Goal: Complete application form

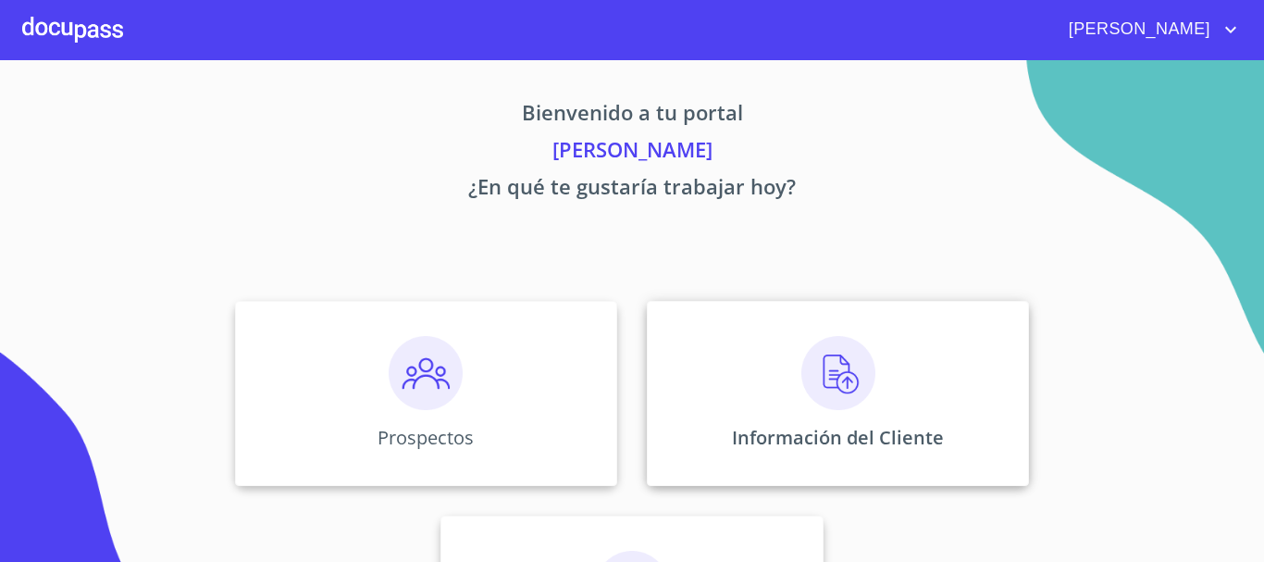
click at [836, 395] on img at bounding box center [839, 373] width 74 height 74
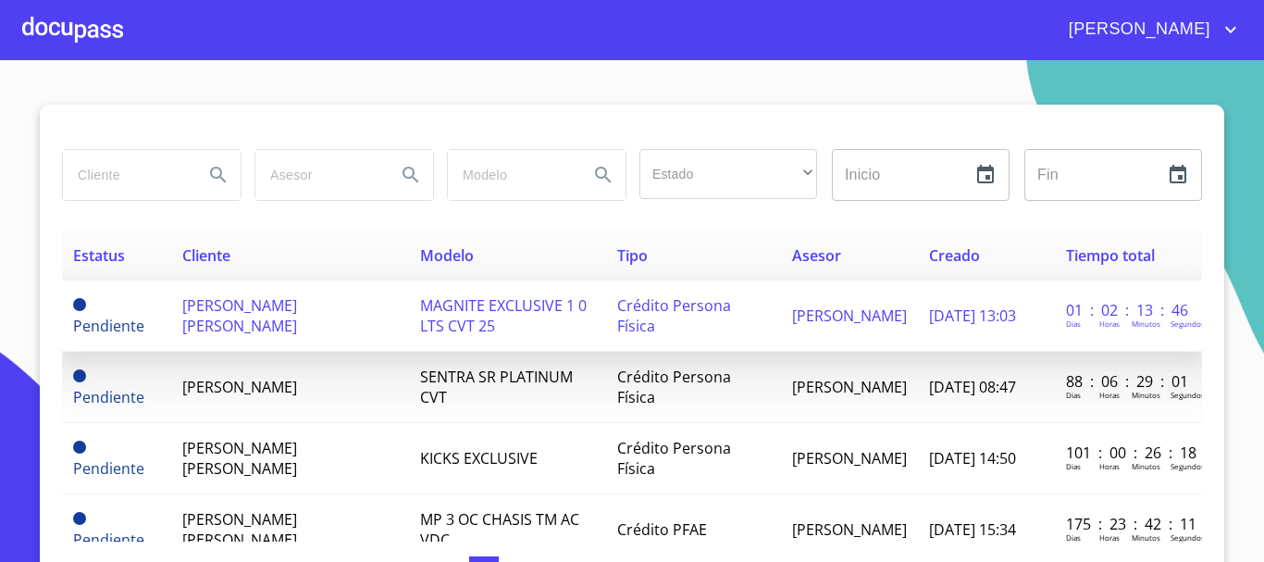
click at [297, 301] on span "[PERSON_NAME] [PERSON_NAME]" at bounding box center [239, 315] width 115 height 41
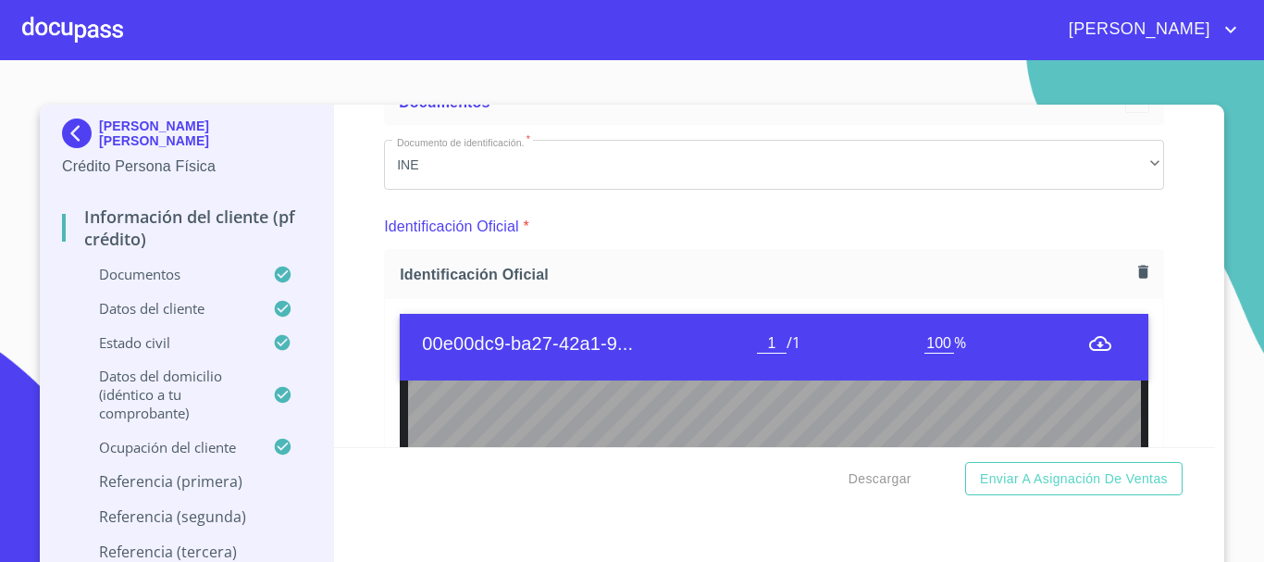
scroll to position [93, 0]
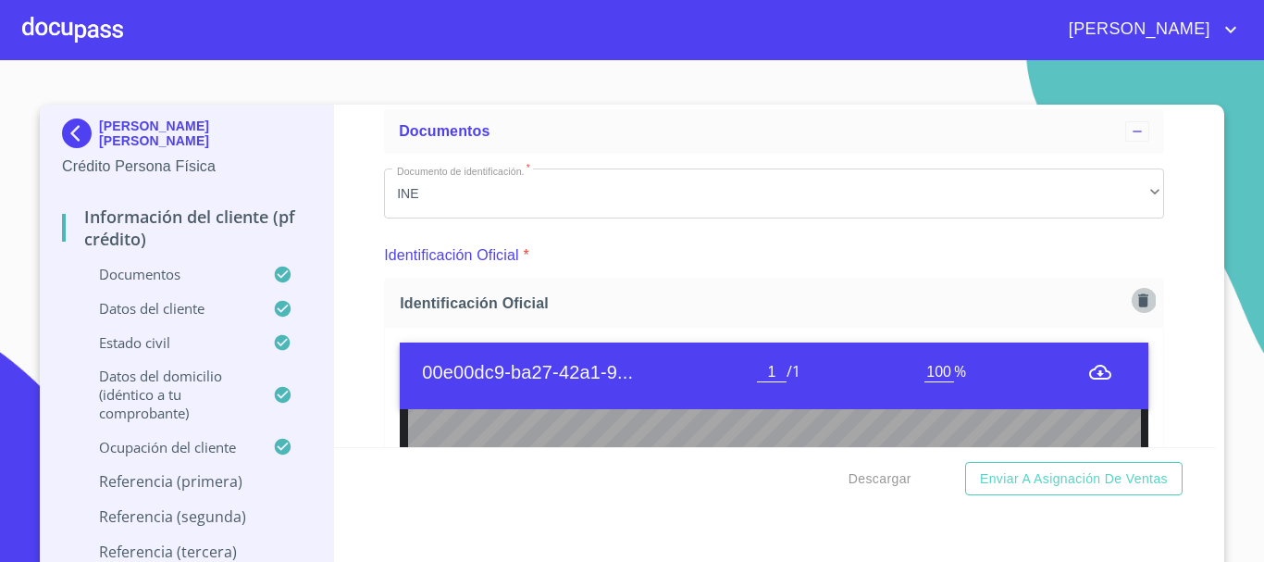
click at [1138, 294] on icon "button" at bounding box center [1143, 299] width 10 height 13
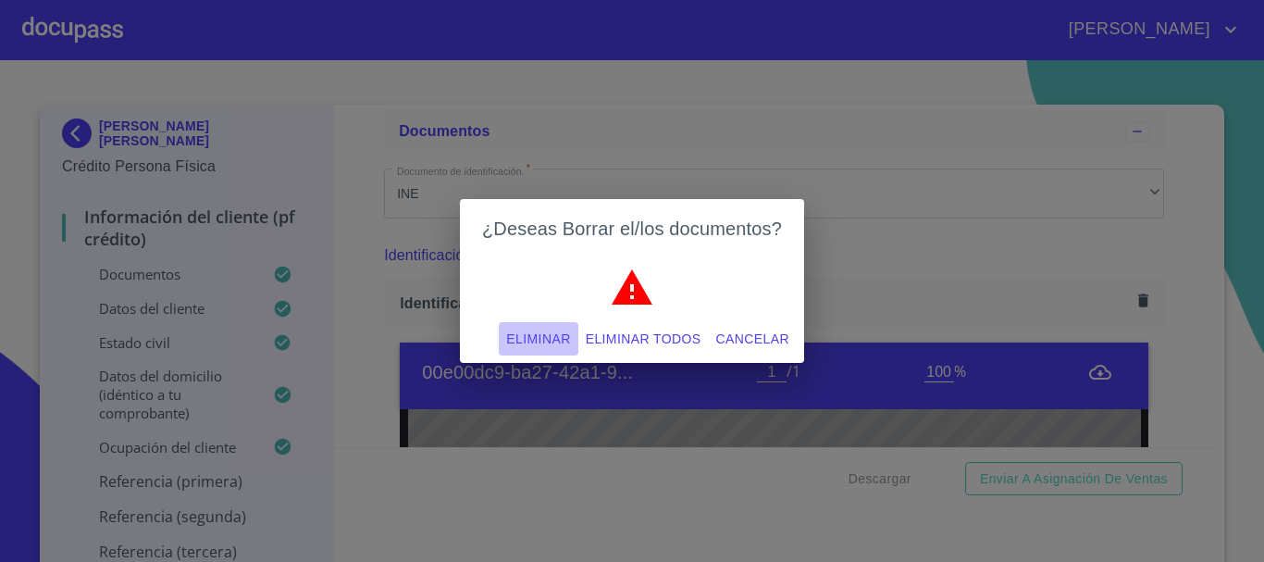
click at [548, 341] on span "Eliminar" at bounding box center [538, 339] width 64 height 23
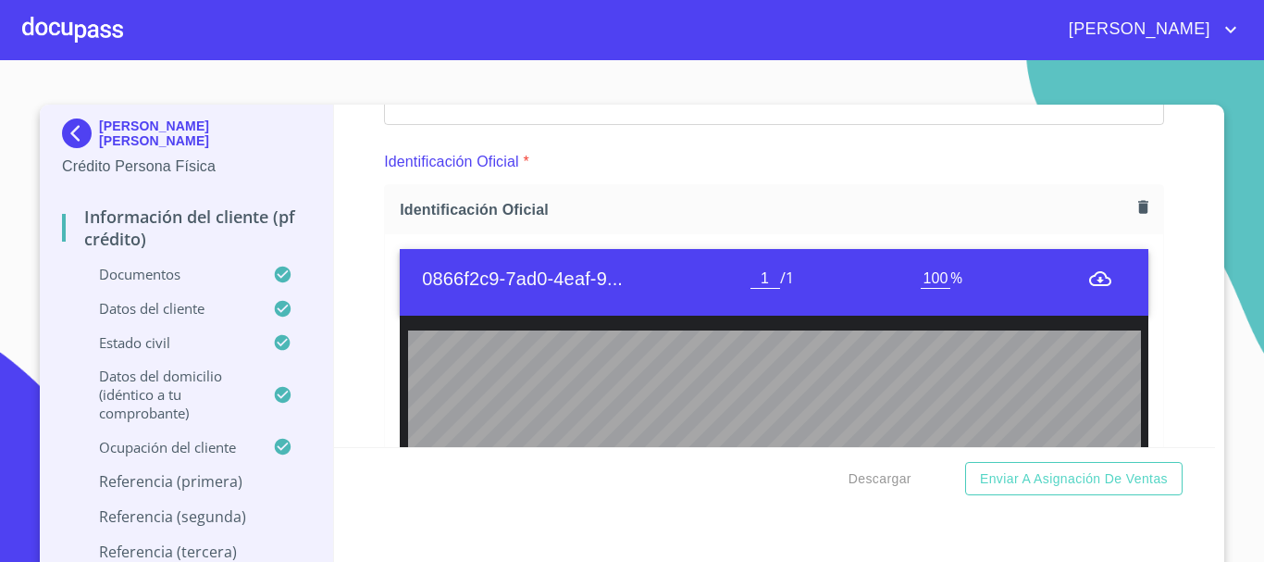
scroll to position [185, 0]
click at [1138, 202] on icon "button" at bounding box center [1143, 207] width 10 height 13
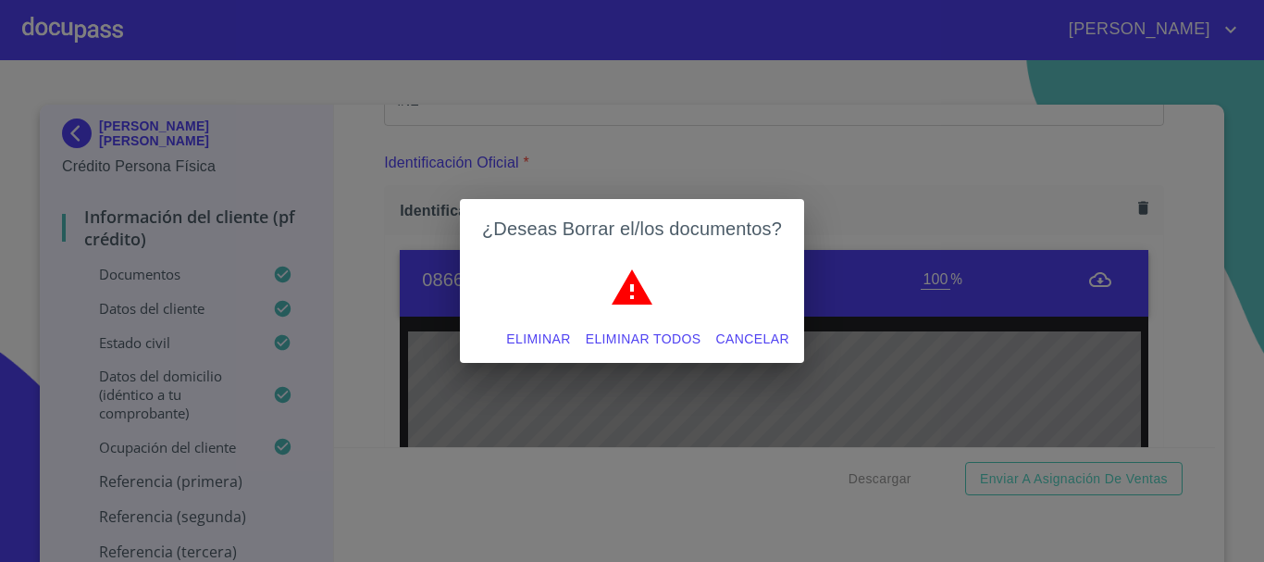
click at [527, 344] on span "Eliminar" at bounding box center [538, 339] width 64 height 23
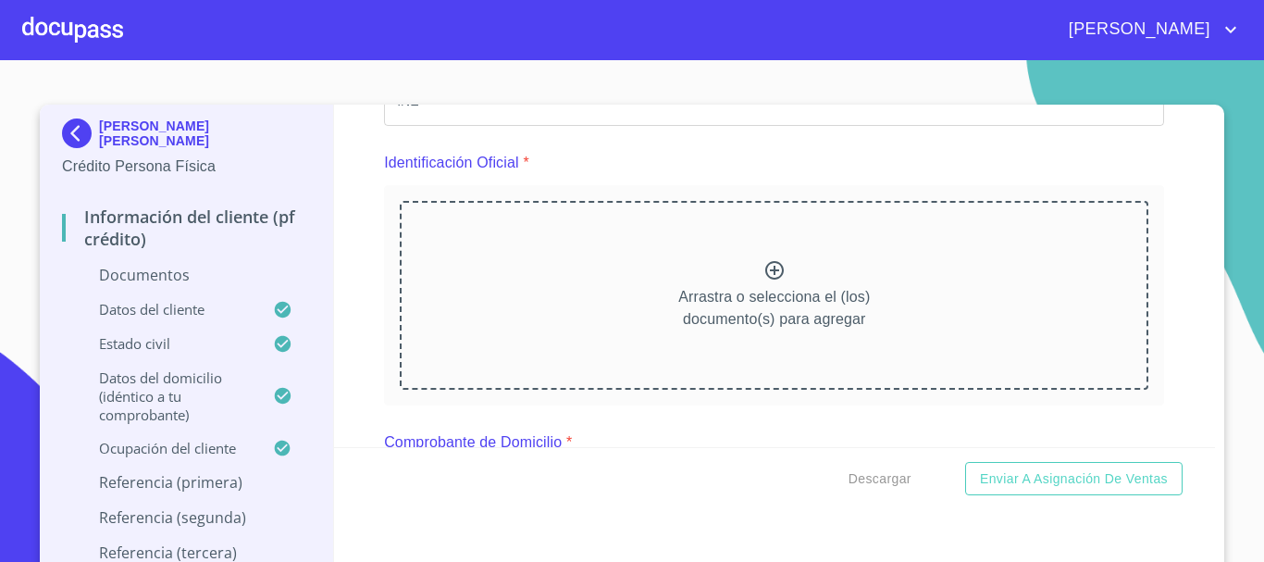
click at [765, 273] on icon at bounding box center [775, 270] width 22 height 22
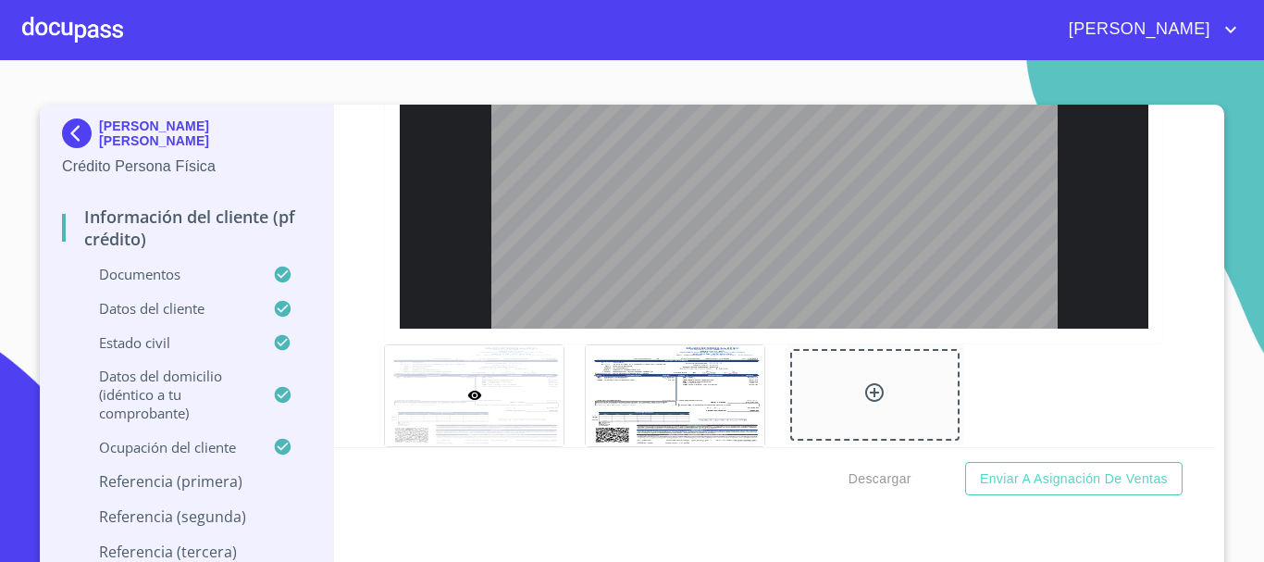
scroll to position [2520, 0]
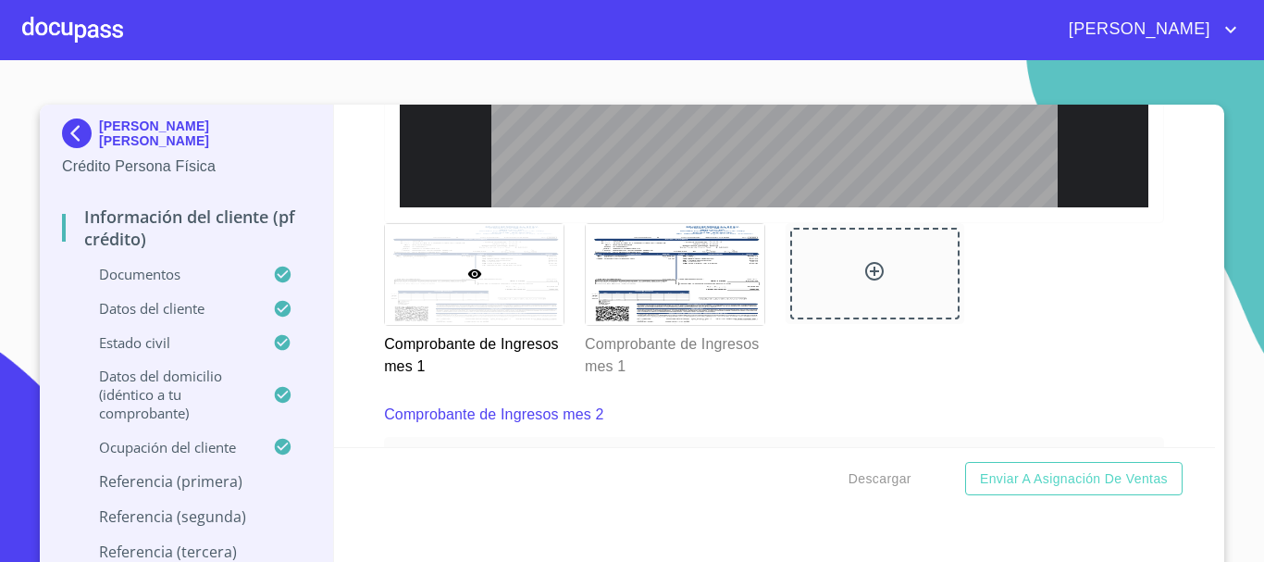
click at [469, 279] on icon at bounding box center [474, 273] width 14 height 9
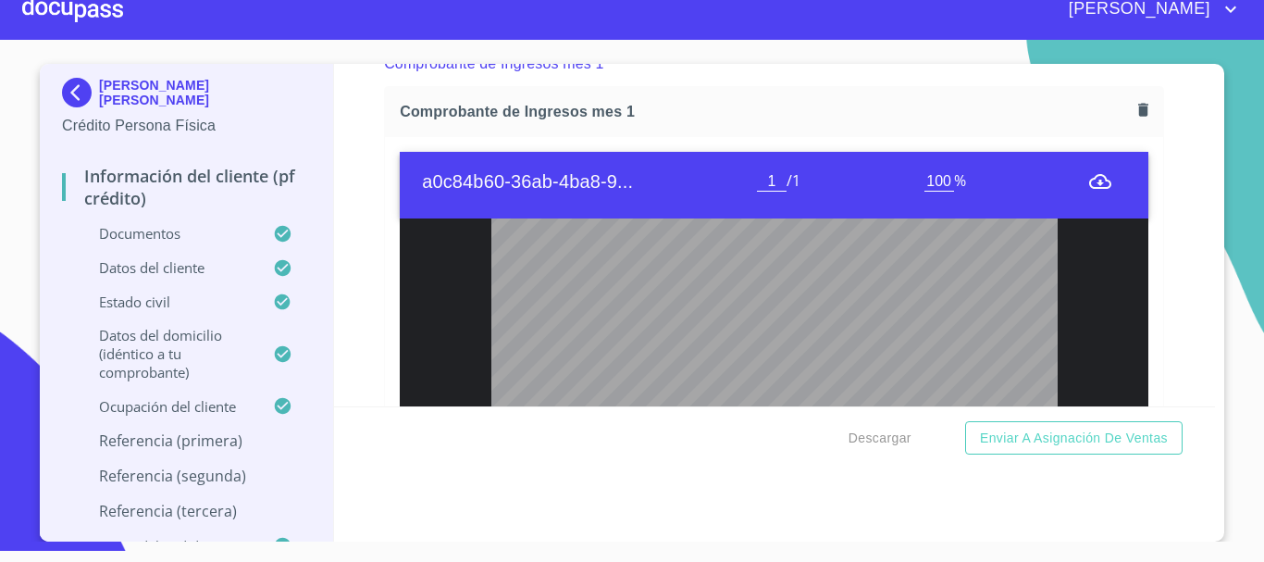
scroll to position [254, 0]
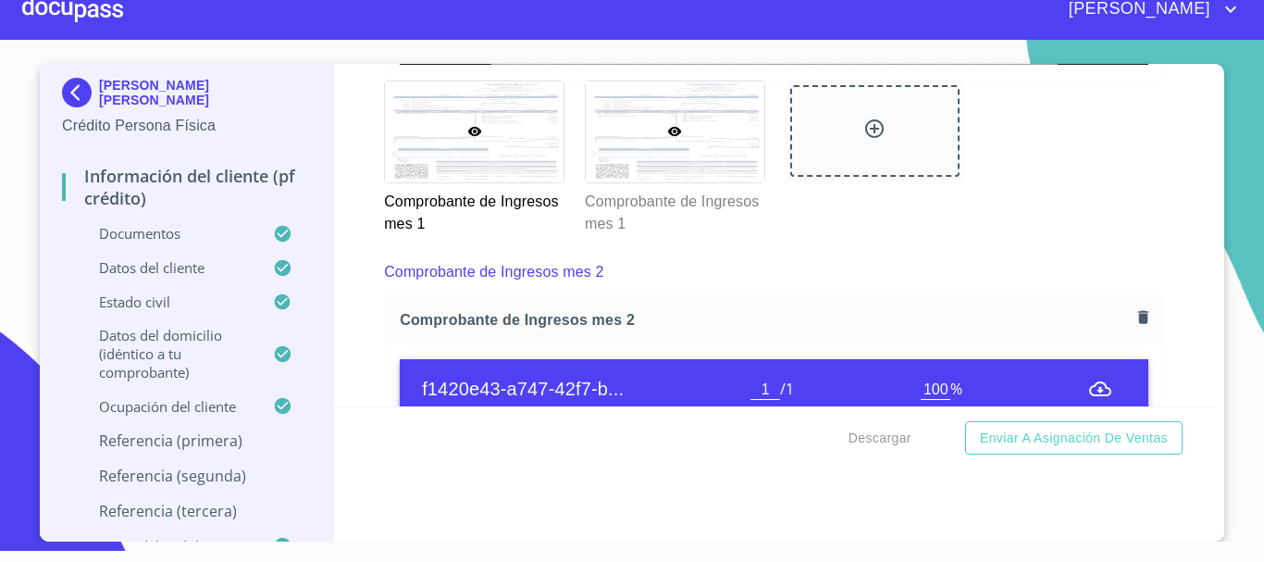
click at [644, 166] on div at bounding box center [675, 131] width 179 height 101
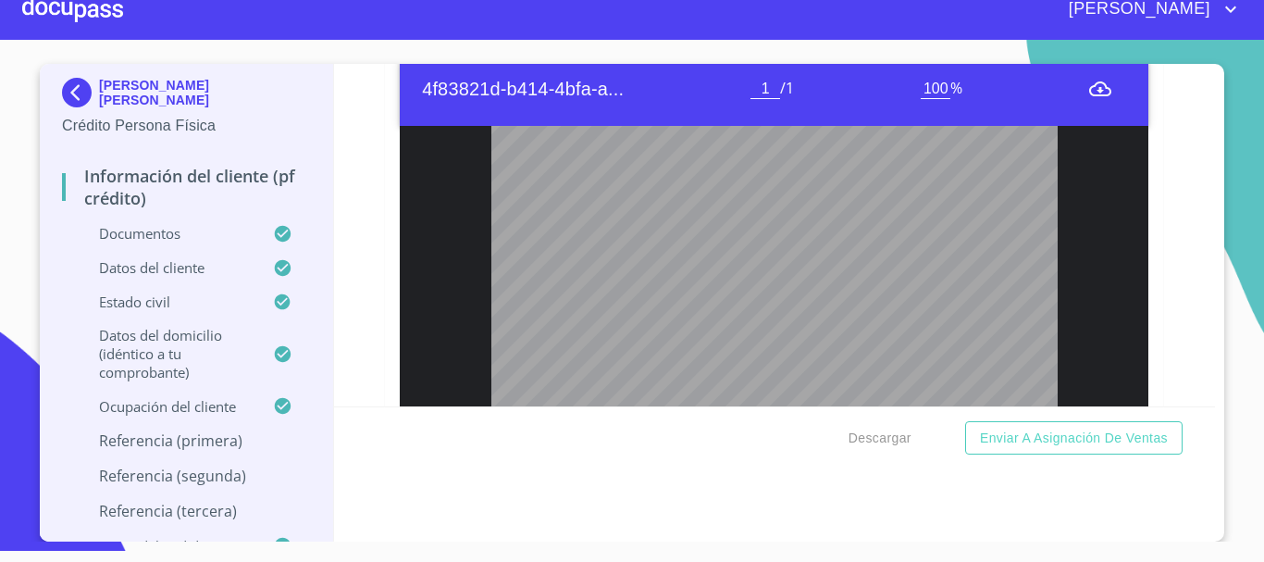
scroll to position [0, 0]
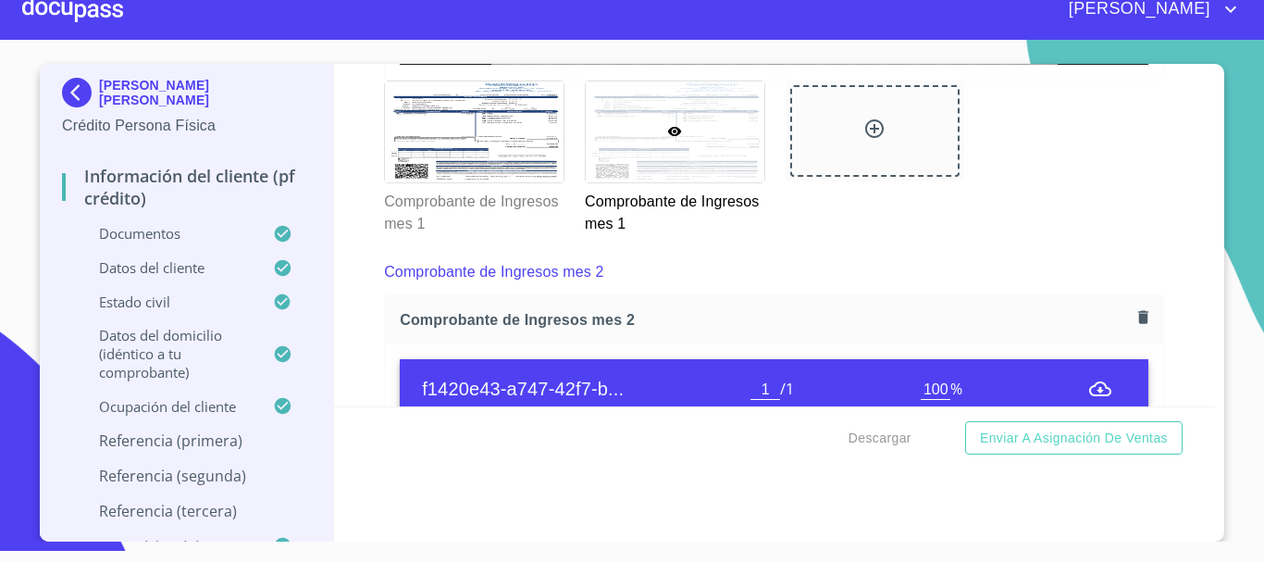
click at [864, 140] on icon at bounding box center [875, 129] width 22 height 22
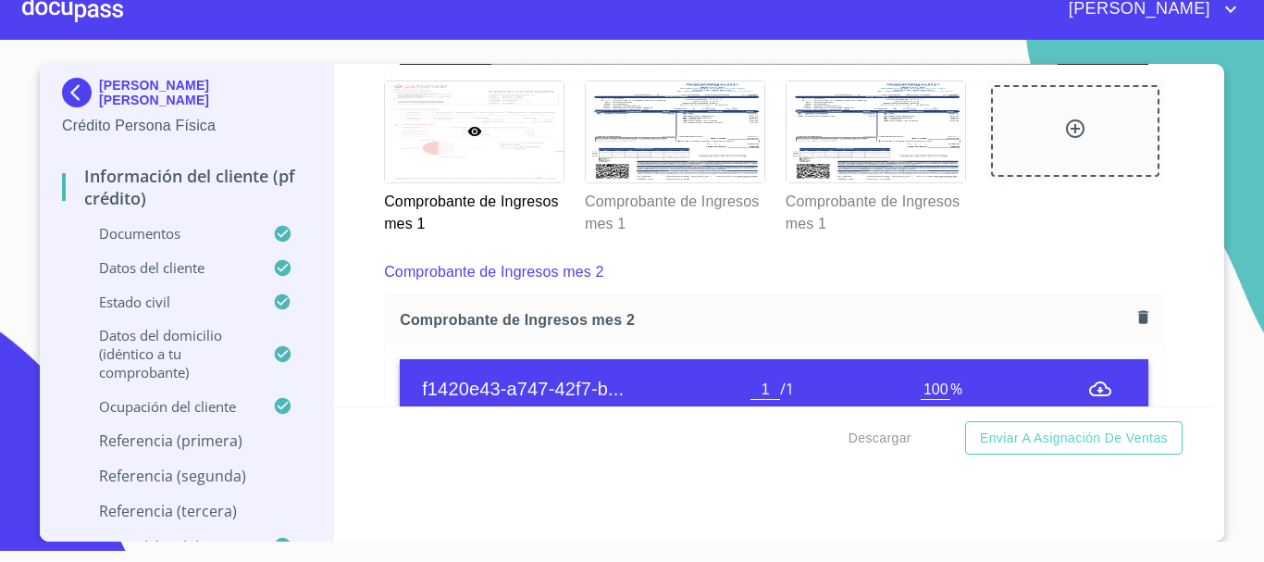
click at [451, 141] on div at bounding box center [474, 131] width 179 height 101
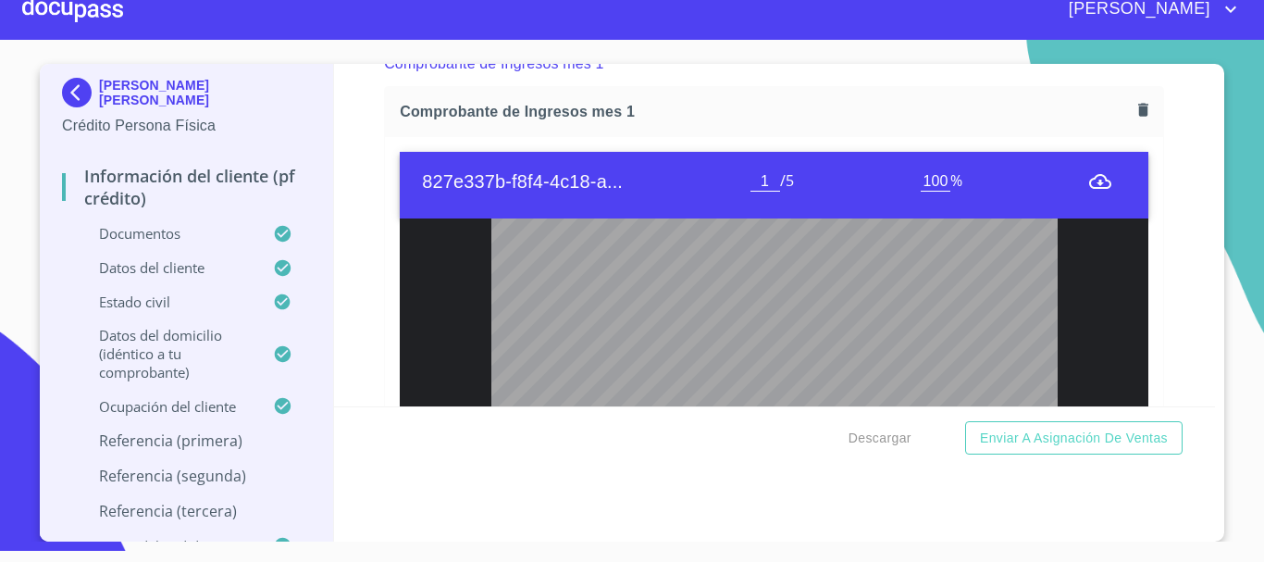
scroll to position [278, 0]
type input "3"
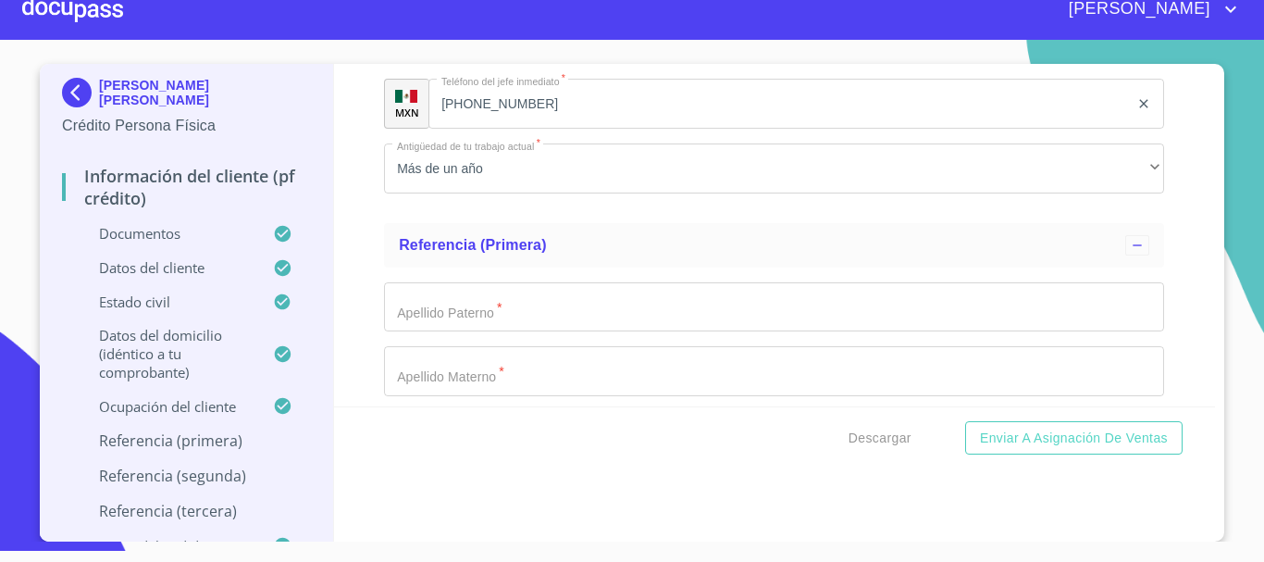
scroll to position [8799, 0]
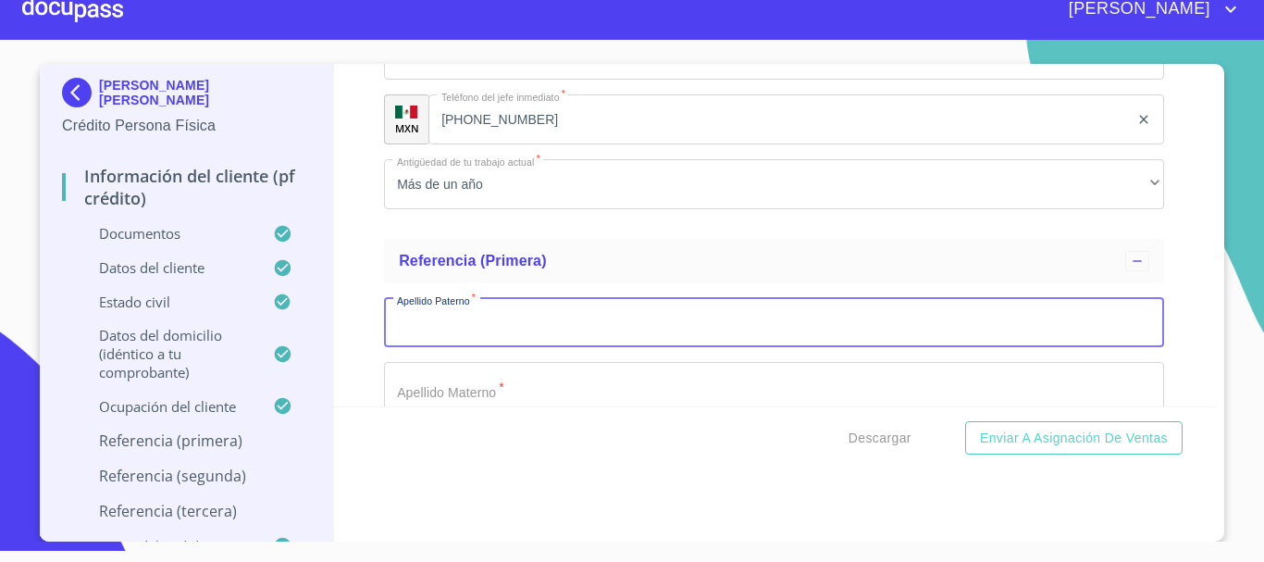
click at [585, 348] on input "Documento de identificación.   *" at bounding box center [774, 323] width 780 height 50
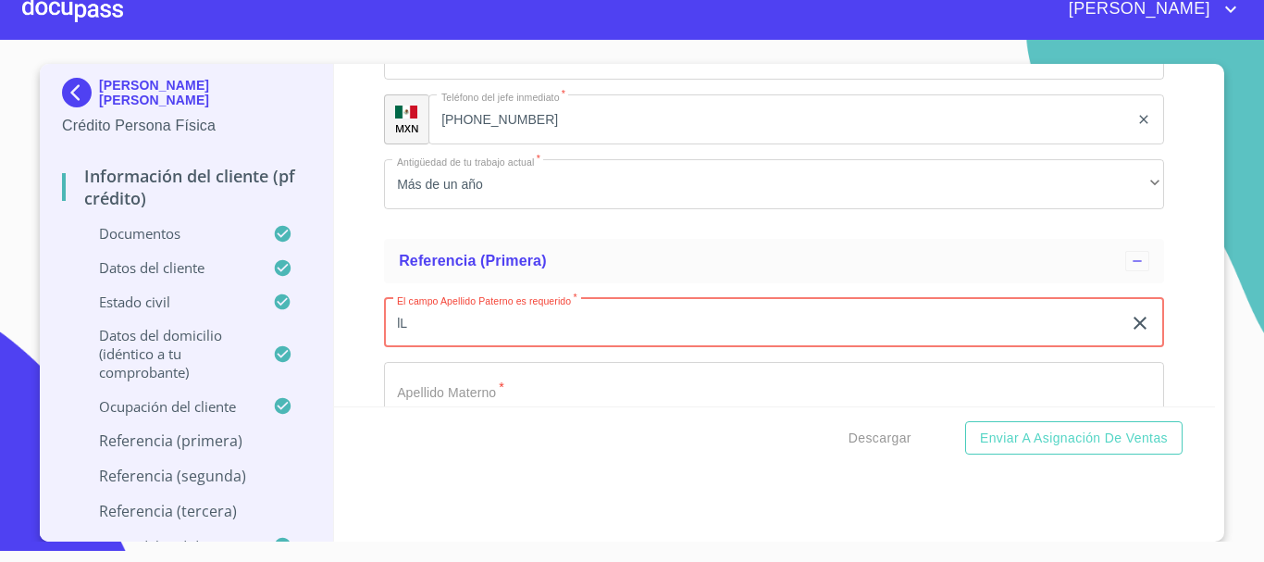
type input "l"
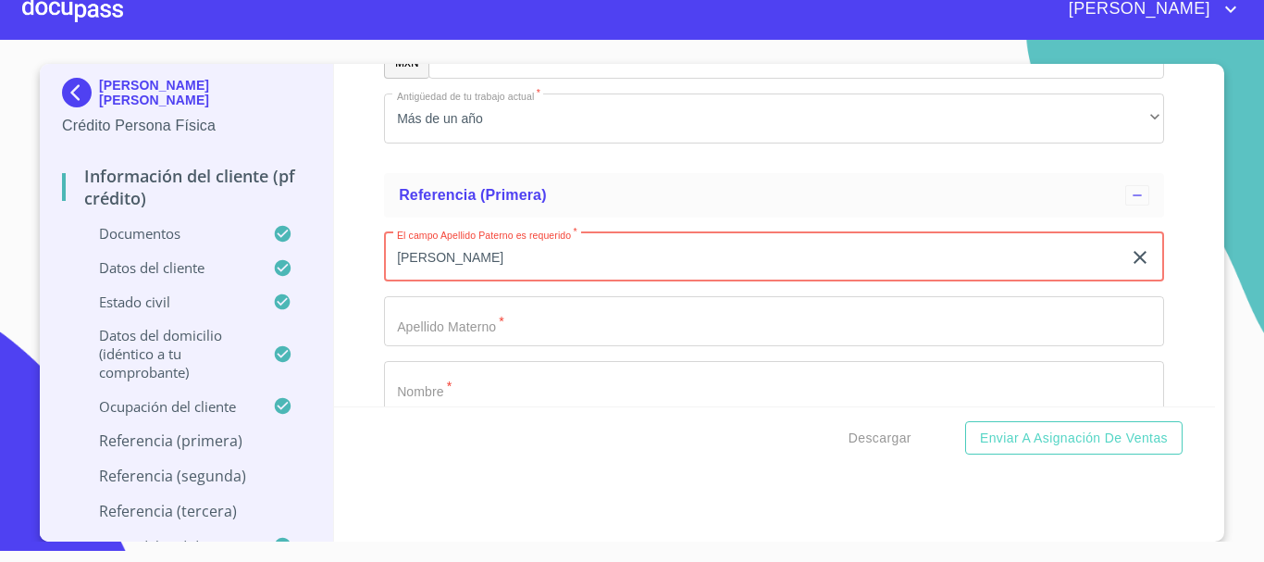
scroll to position [8892, 0]
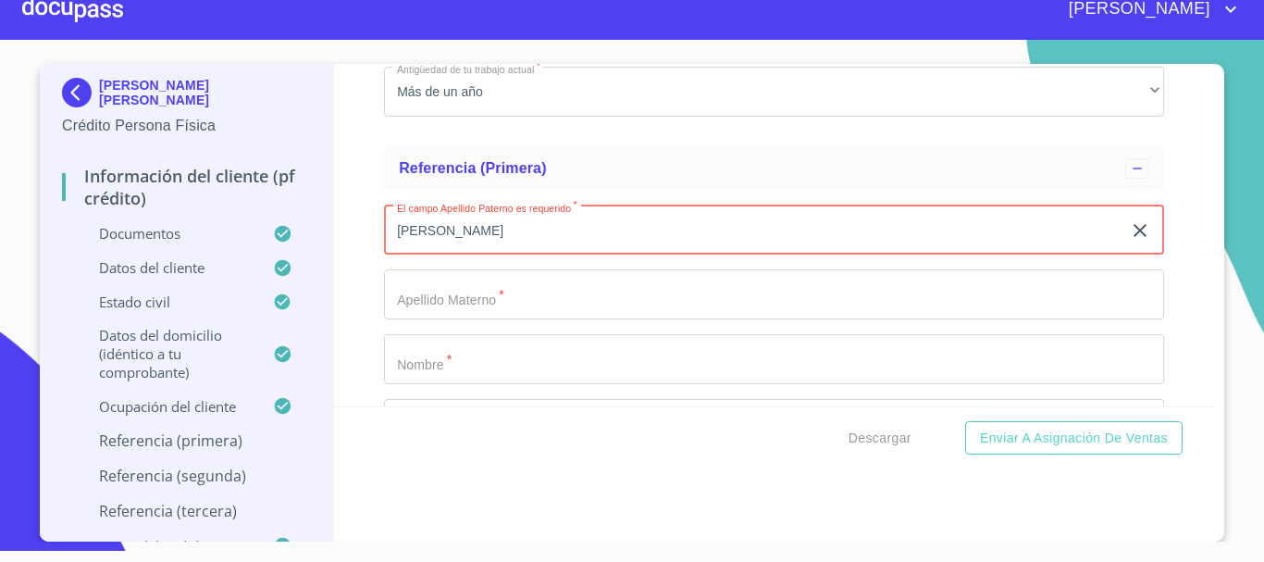
type input "[PERSON_NAME]"
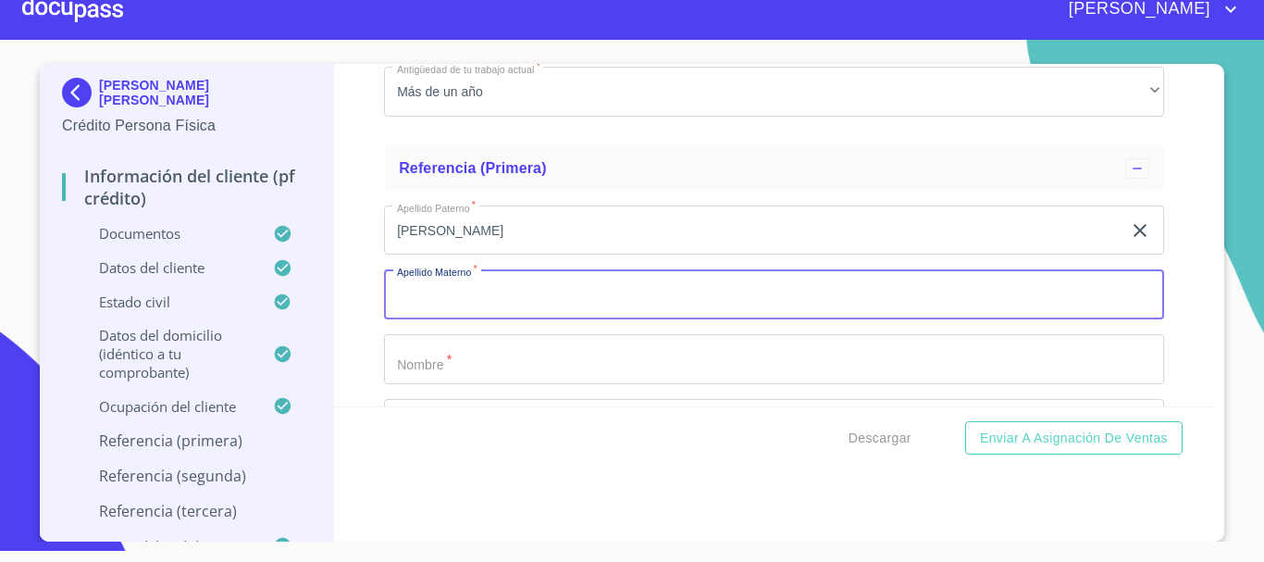
click at [491, 303] on input "Documento de identificación.   *" at bounding box center [774, 294] width 780 height 50
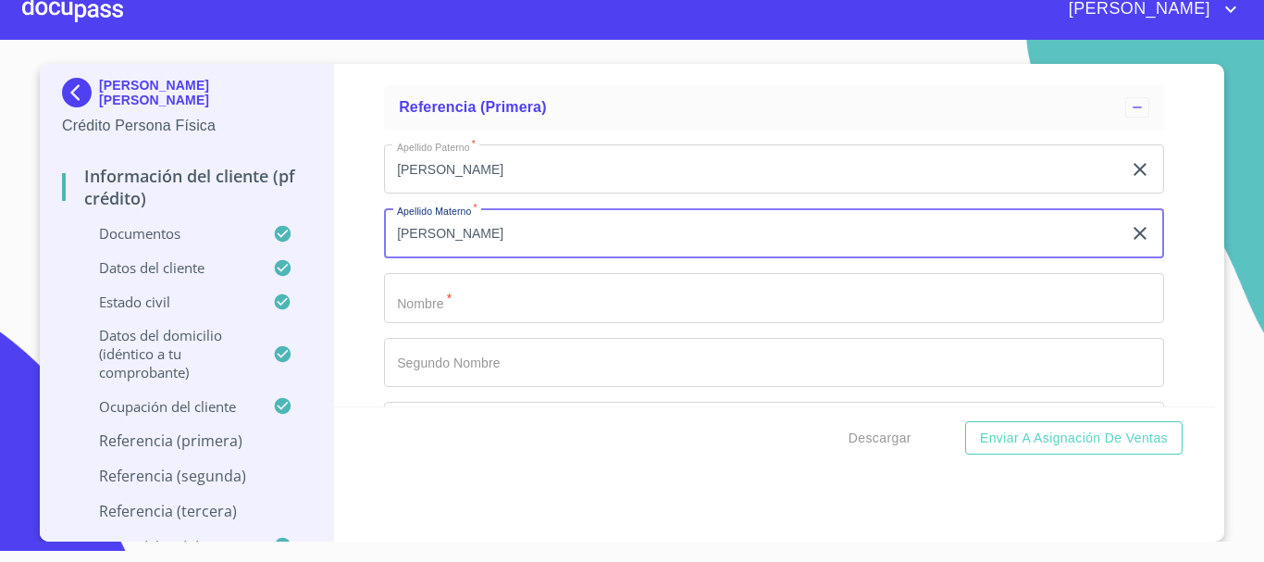
scroll to position [8984, 0]
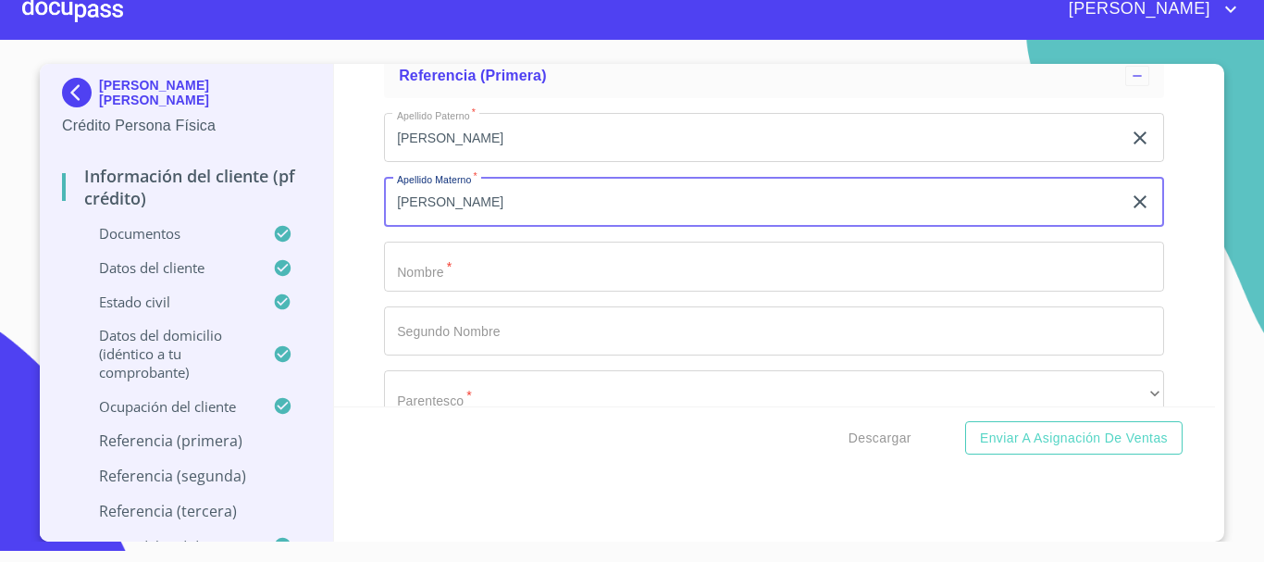
type input "[PERSON_NAME]"
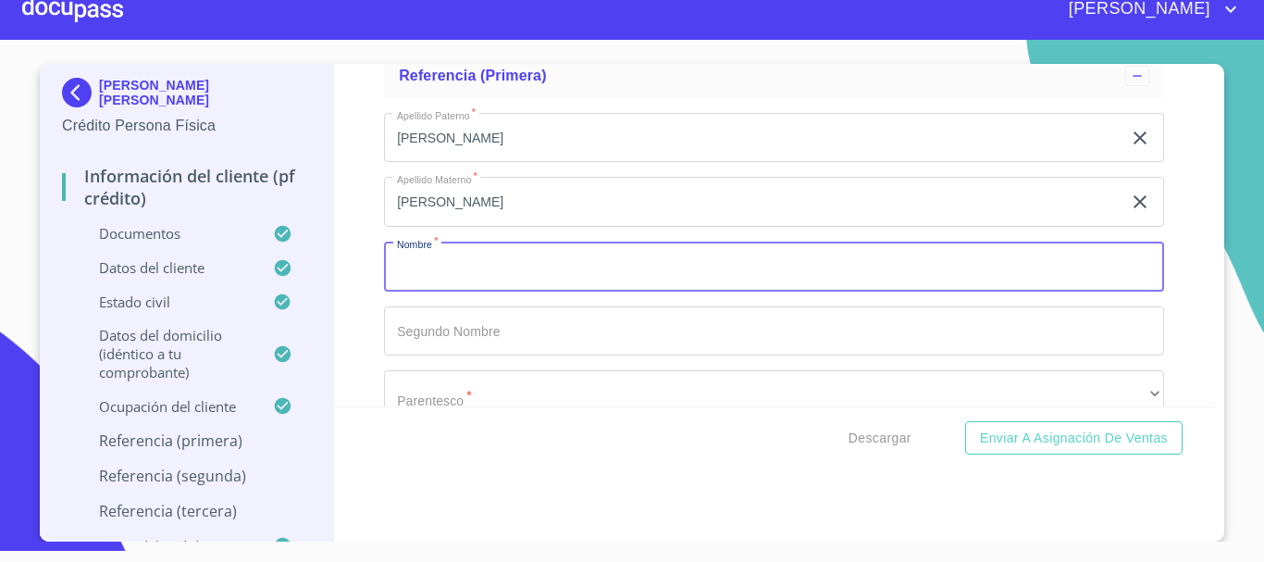
click at [498, 280] on input "Documento de identificación.   *" at bounding box center [774, 267] width 780 height 50
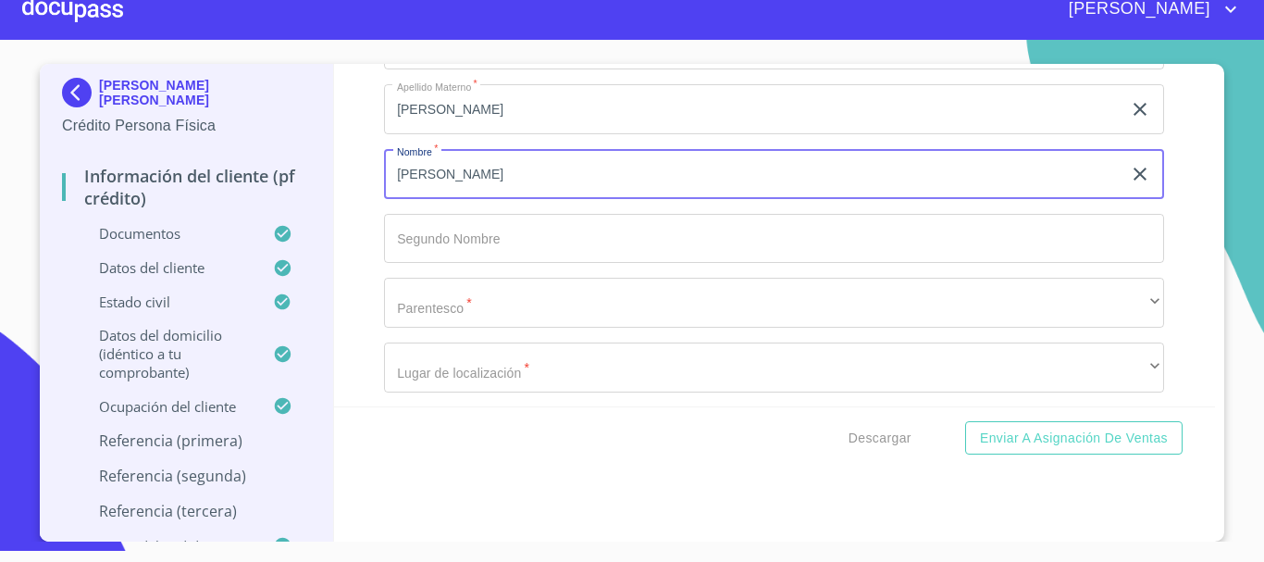
type input "[PERSON_NAME]"
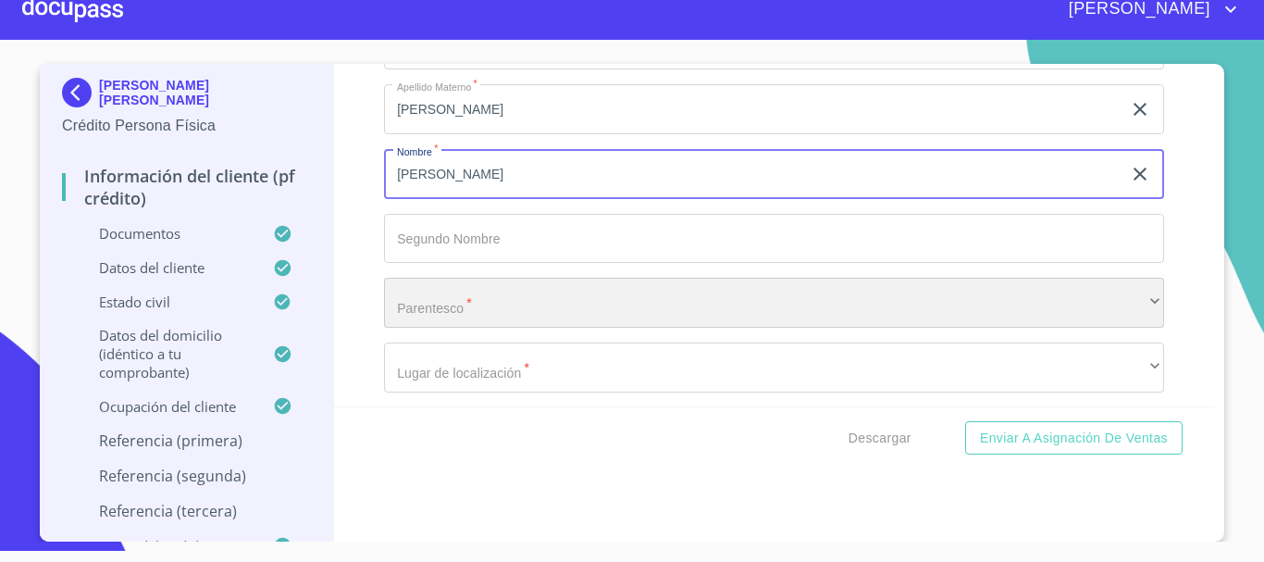
click at [460, 328] on div "​" at bounding box center [774, 303] width 780 height 50
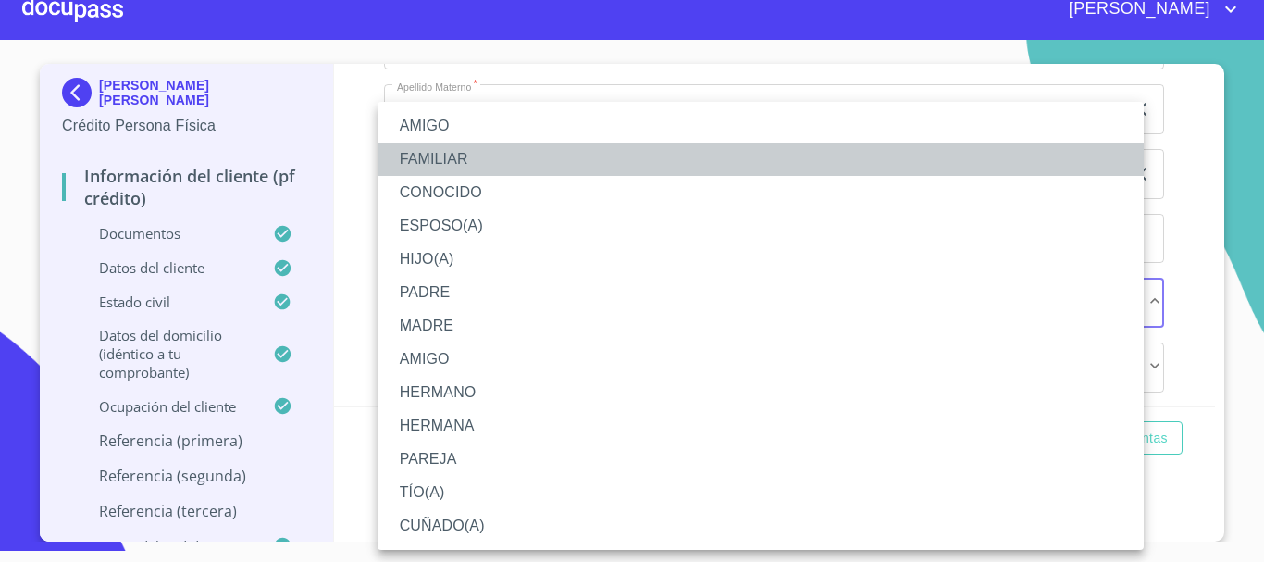
click at [476, 159] on li "FAMILIAR" at bounding box center [761, 159] width 766 height 33
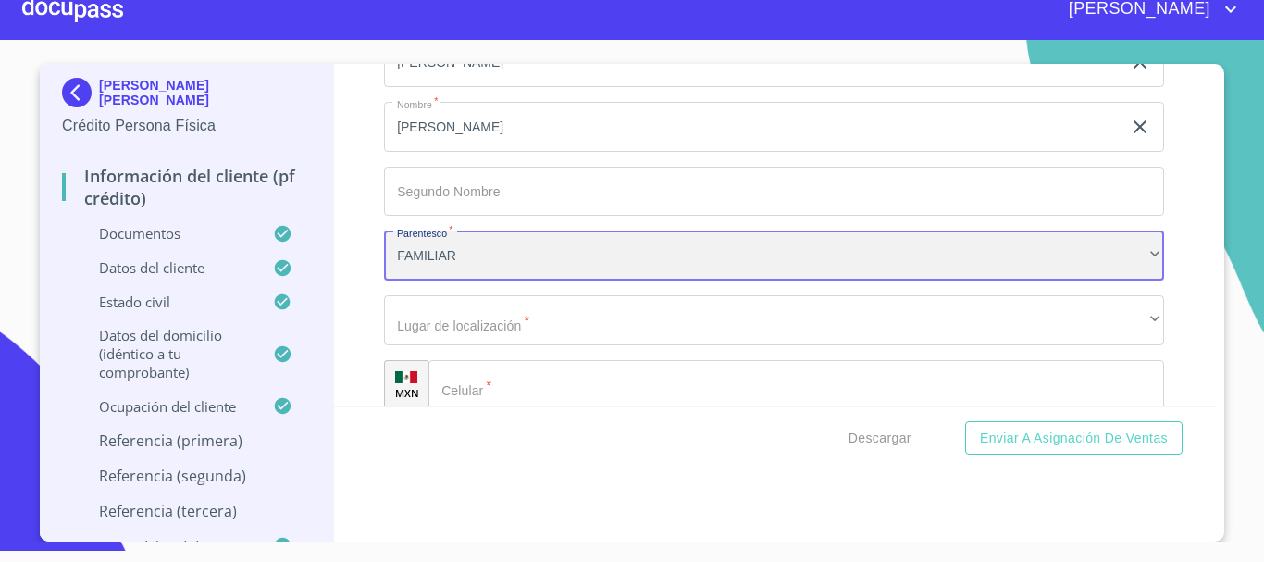
scroll to position [9169, 0]
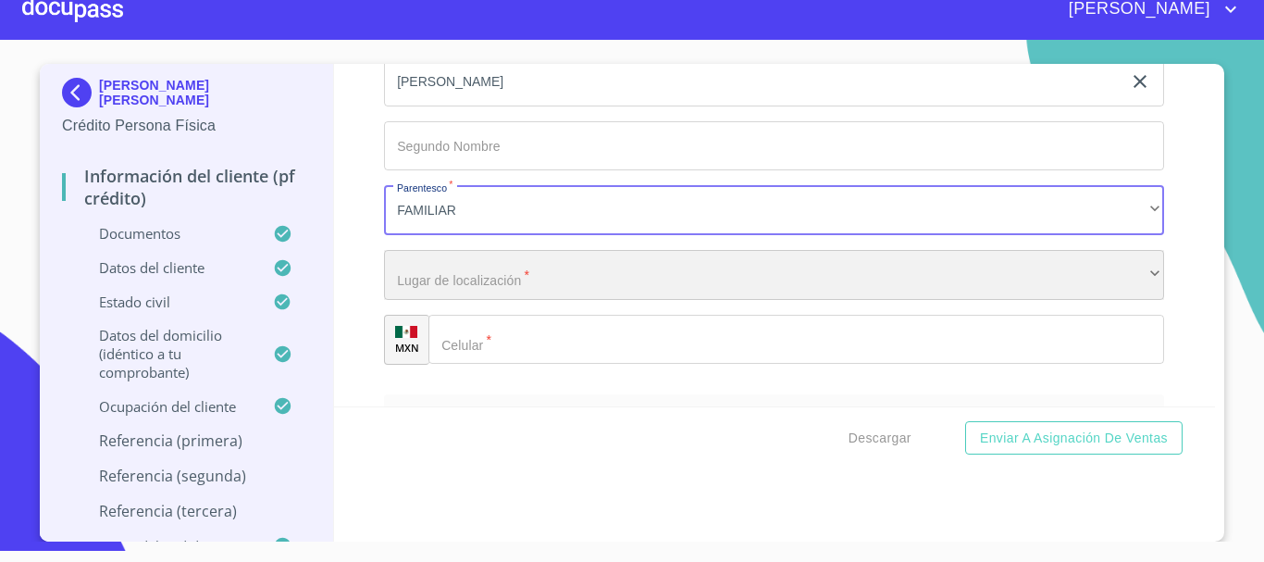
click at [494, 300] on div "​" at bounding box center [774, 275] width 780 height 50
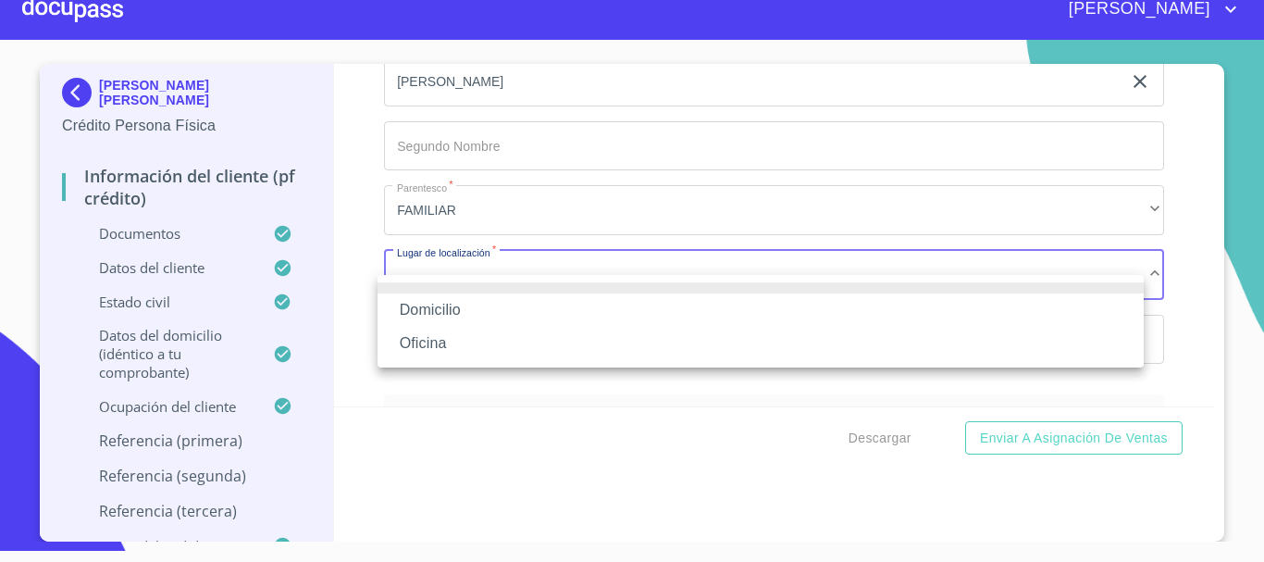
click at [488, 306] on li "Domicilio" at bounding box center [761, 309] width 766 height 33
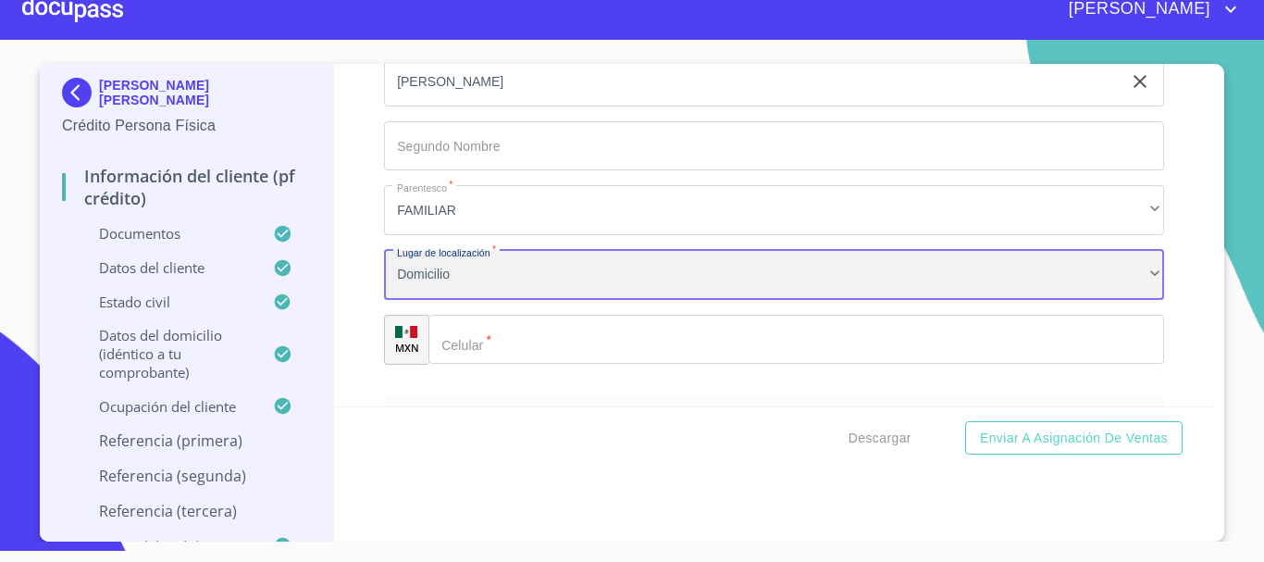
click at [488, 293] on div "Domicilio" at bounding box center [774, 275] width 780 height 50
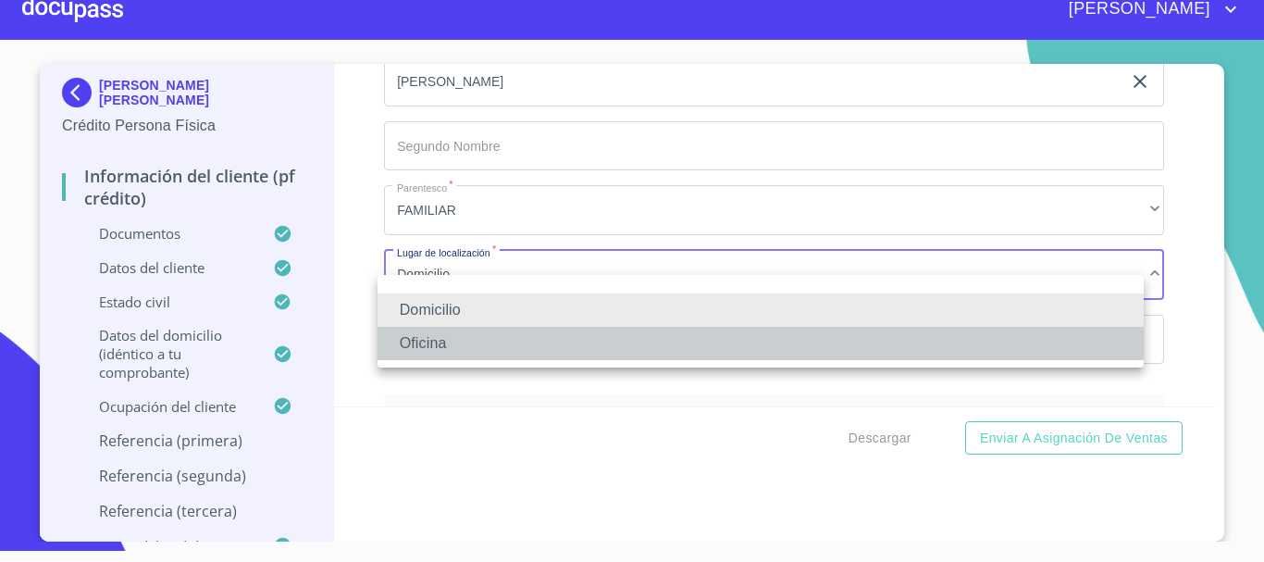
click at [474, 340] on li "Oficina" at bounding box center [761, 343] width 766 height 33
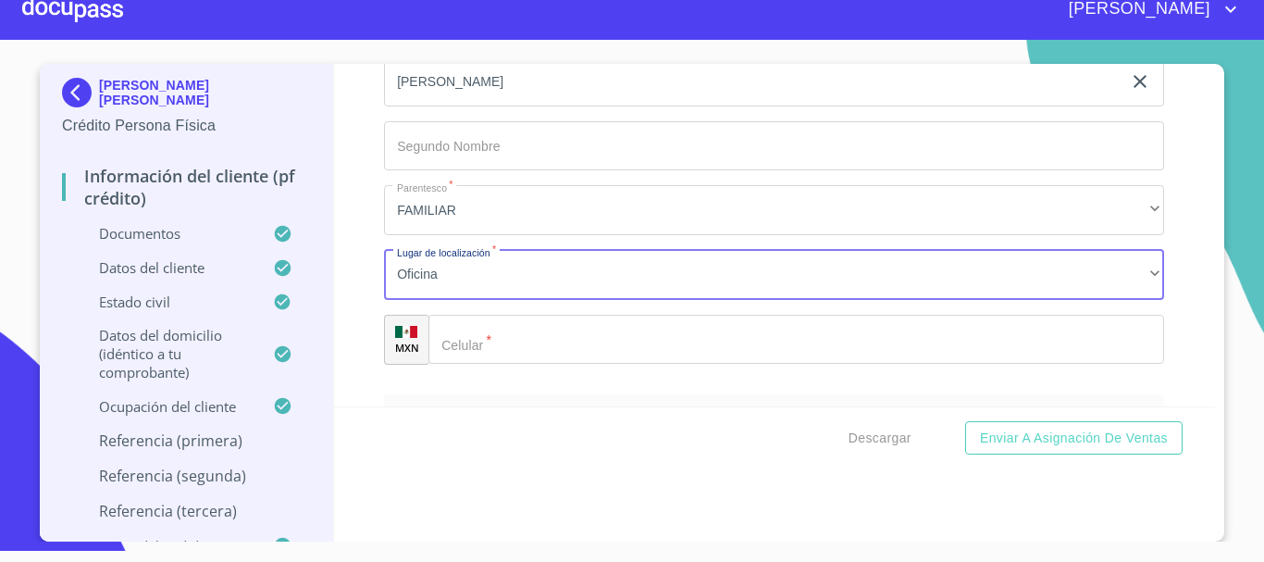
click at [485, 357] on input "Documento de identificación.   *" at bounding box center [797, 340] width 736 height 50
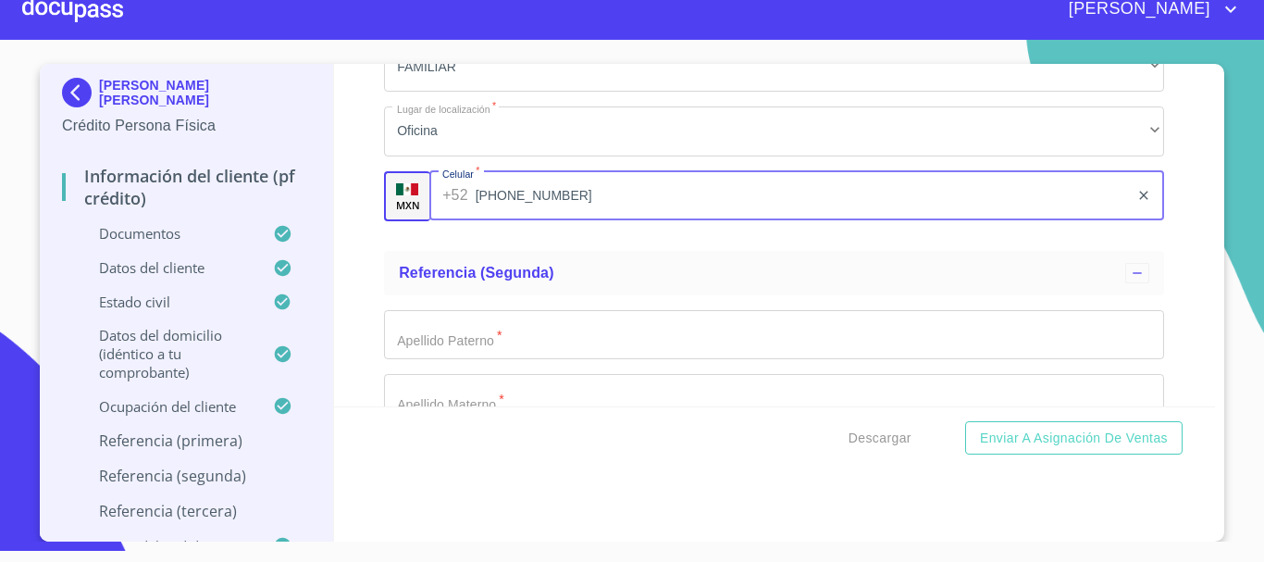
scroll to position [9355, 0]
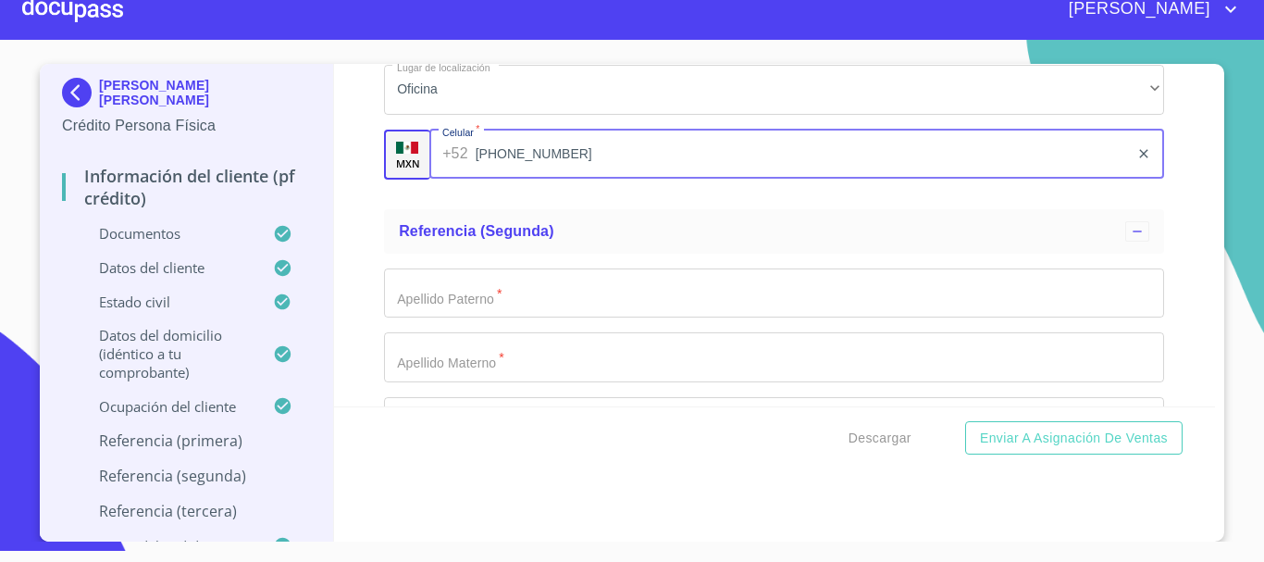
type input "[PHONE_NUMBER]"
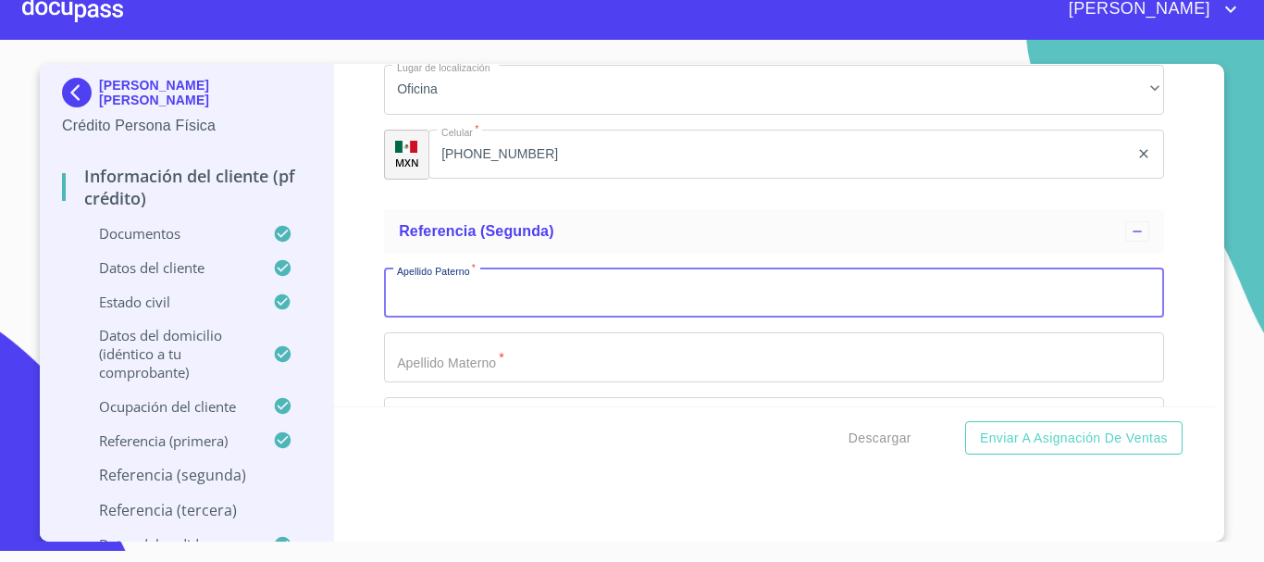
click at [503, 318] on input "Documento de identificación.   *" at bounding box center [774, 293] width 780 height 50
type input "[PERSON_NAME]"
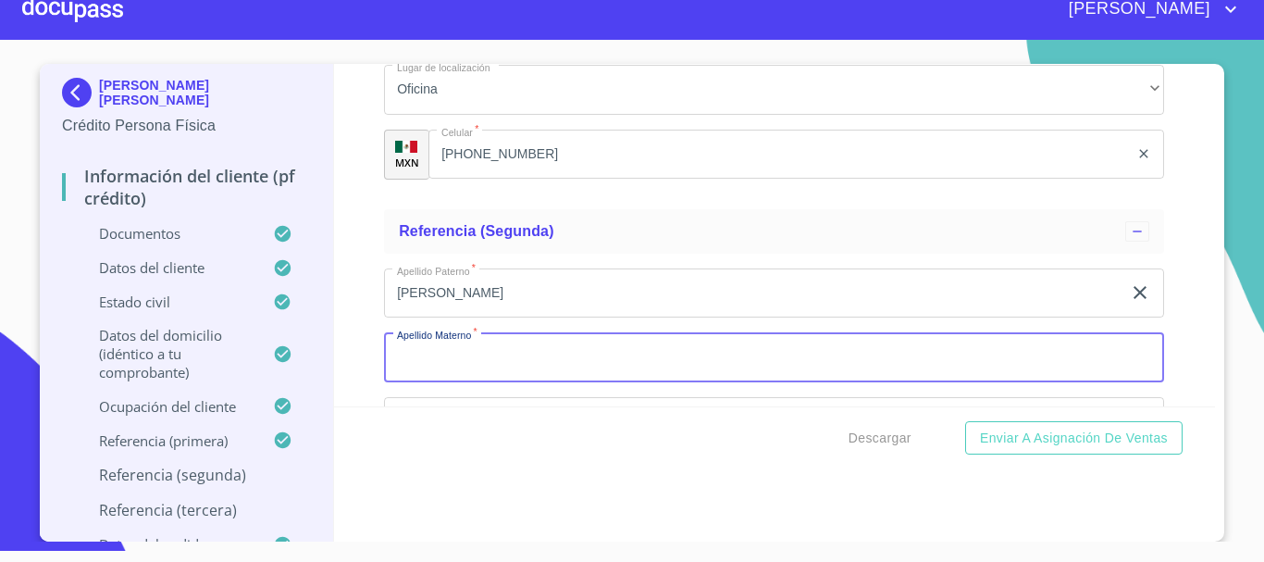
click at [471, 376] on input "Documento de identificación.   *" at bounding box center [774, 357] width 780 height 50
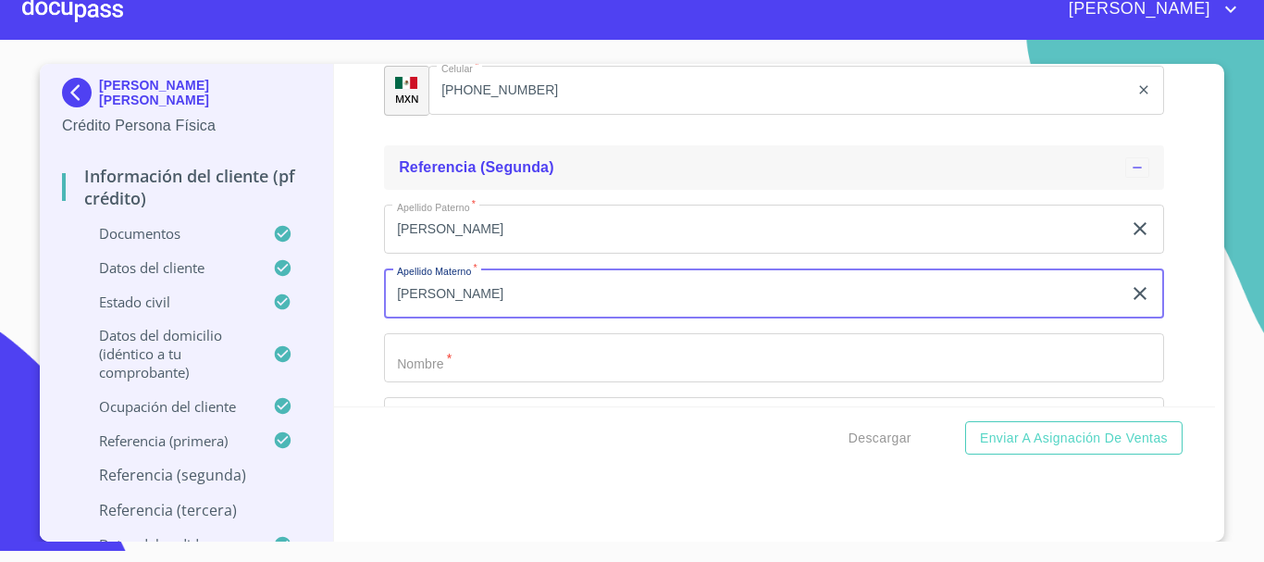
scroll to position [9447, 0]
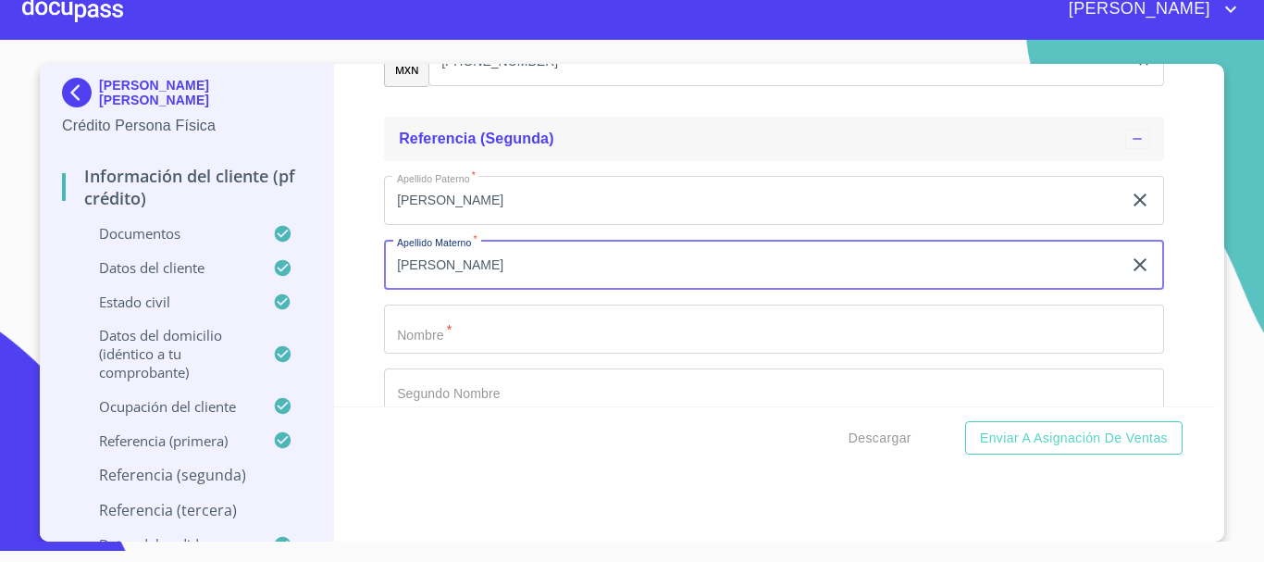
type input "[PERSON_NAME]"
click at [474, 344] on input "Documento de identificación.   *" at bounding box center [774, 330] width 780 height 50
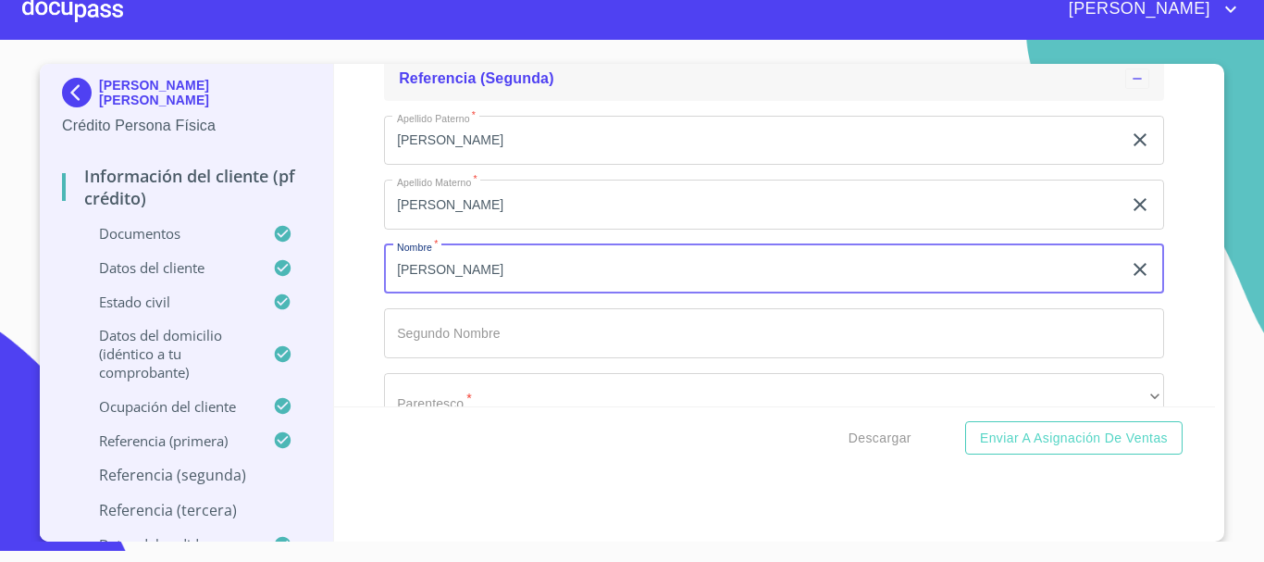
scroll to position [9540, 0]
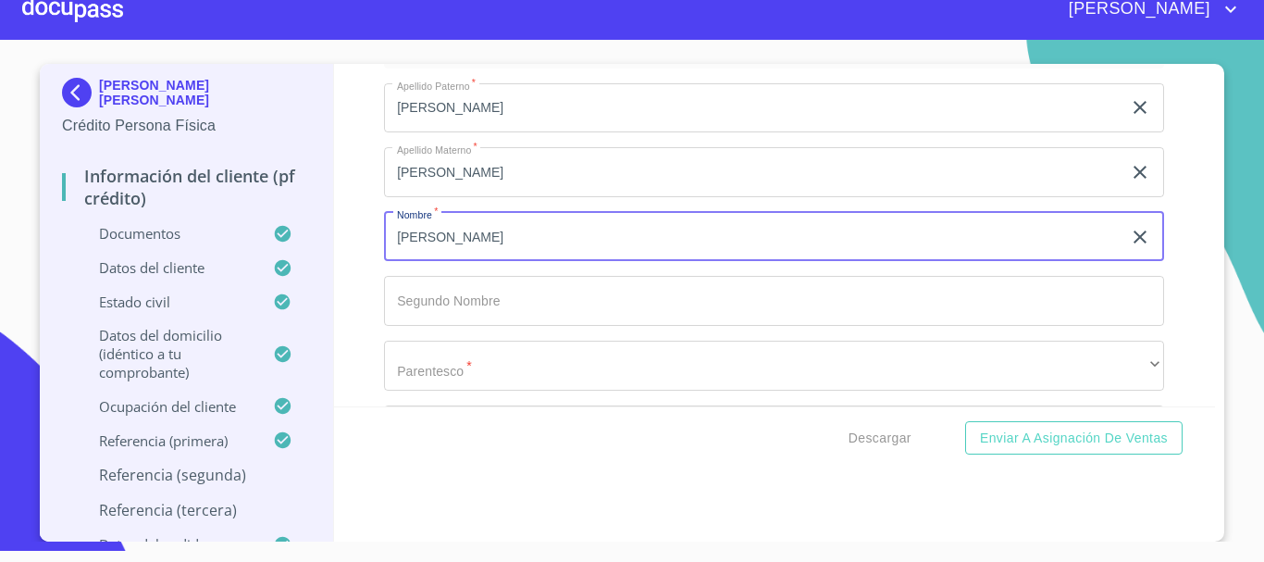
type input "[PERSON_NAME]"
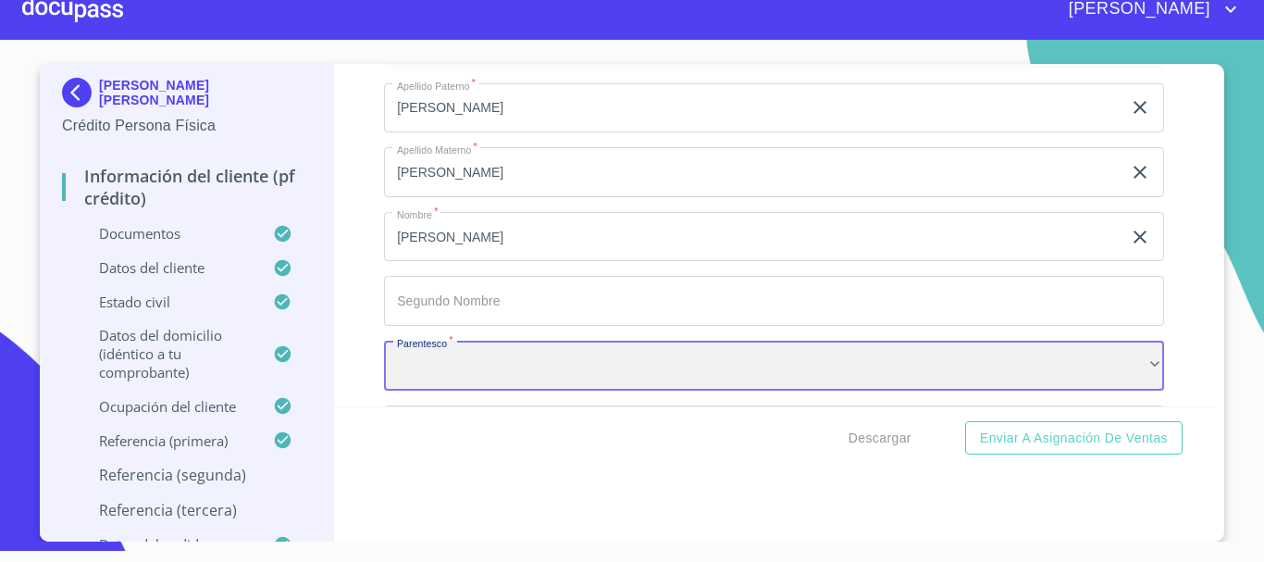
click at [479, 383] on div "​" at bounding box center [774, 366] width 780 height 50
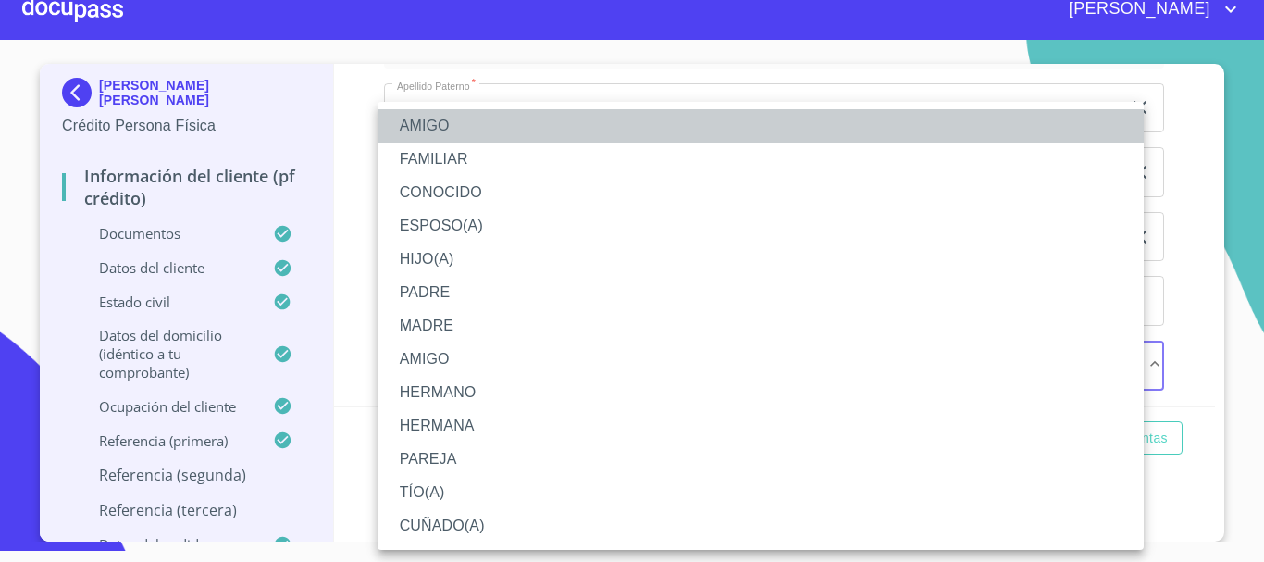
click at [460, 117] on li "AMIGO" at bounding box center [761, 125] width 766 height 33
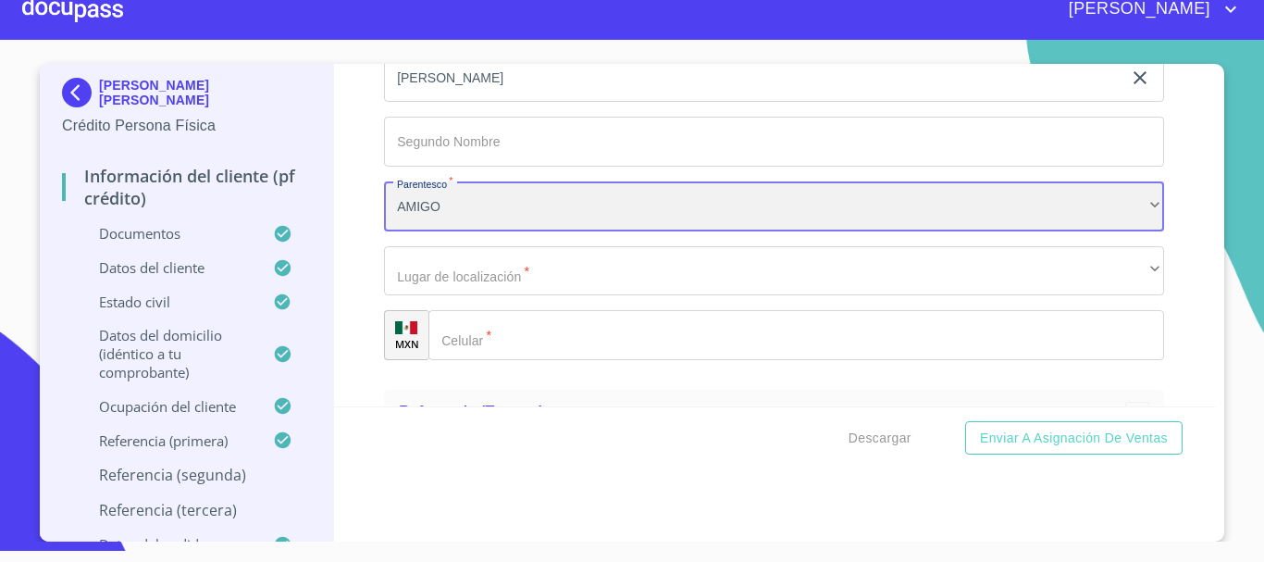
scroll to position [9731, 0]
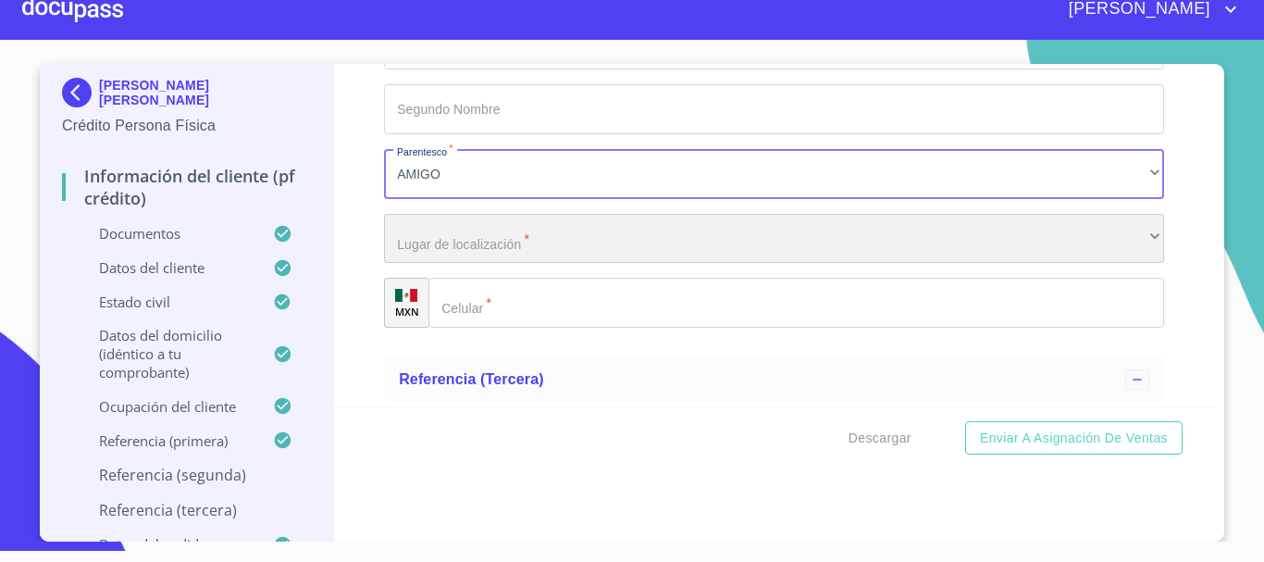
click at [505, 258] on div "​" at bounding box center [774, 239] width 780 height 50
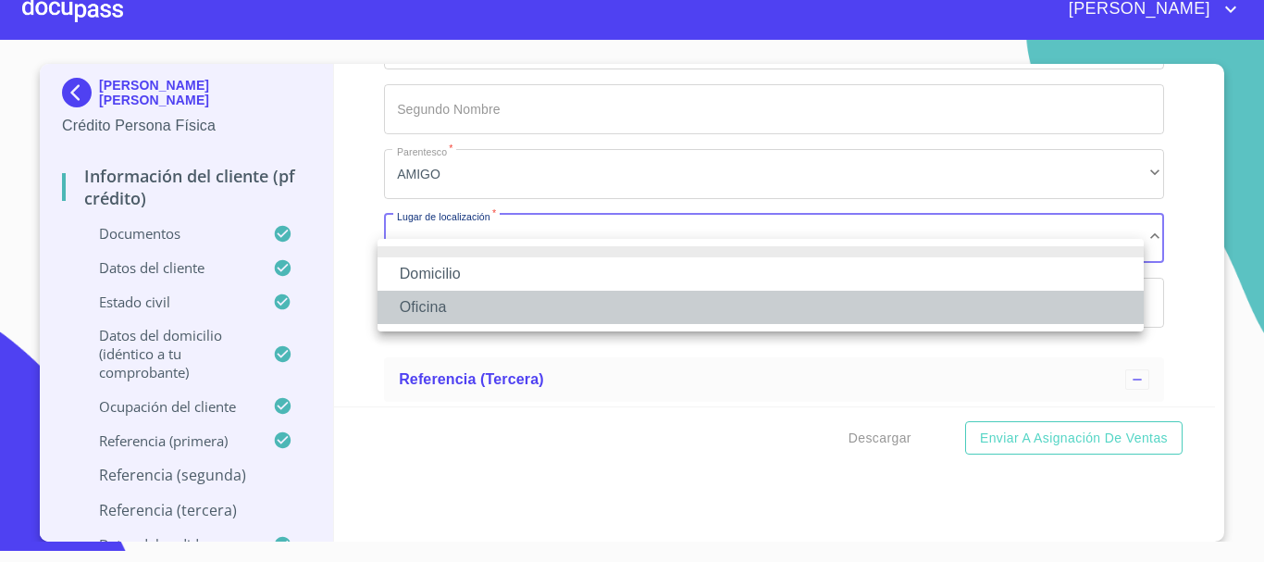
click at [489, 304] on li "Oficina" at bounding box center [761, 307] width 766 height 33
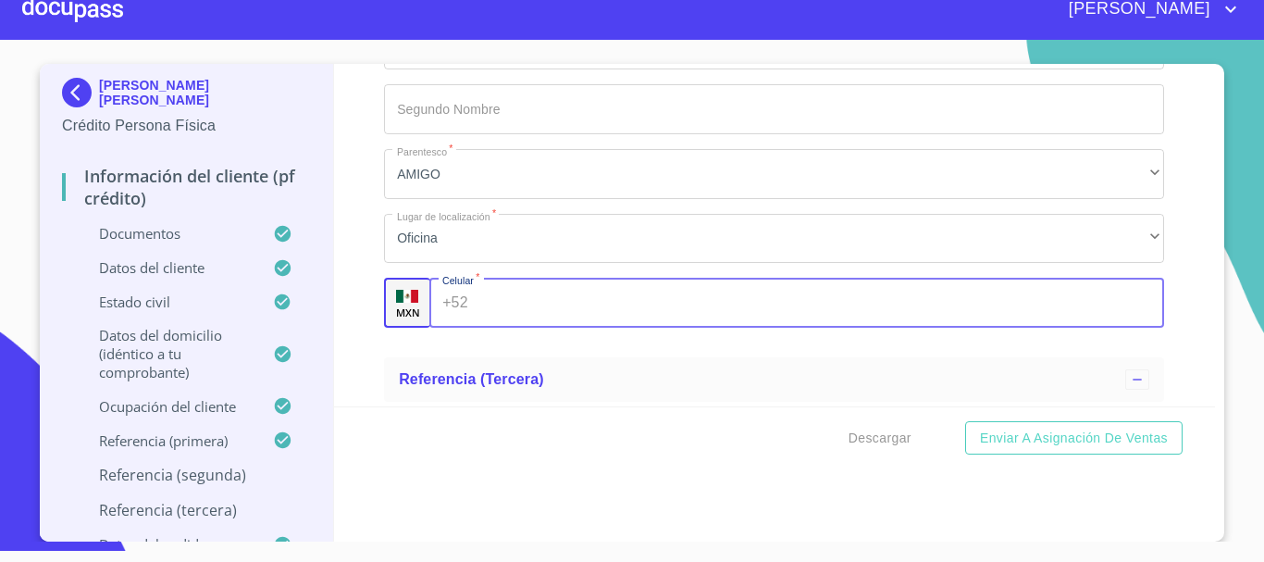
click at [493, 328] on input "Documento de identificación.   *" at bounding box center [821, 303] width 690 height 50
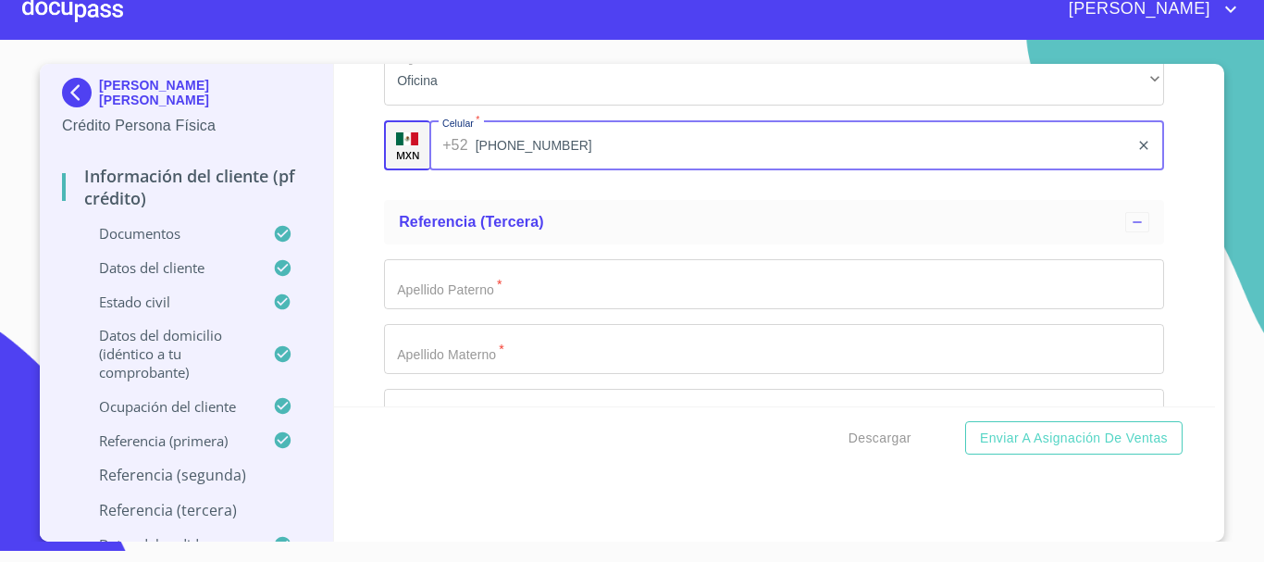
scroll to position [9916, 0]
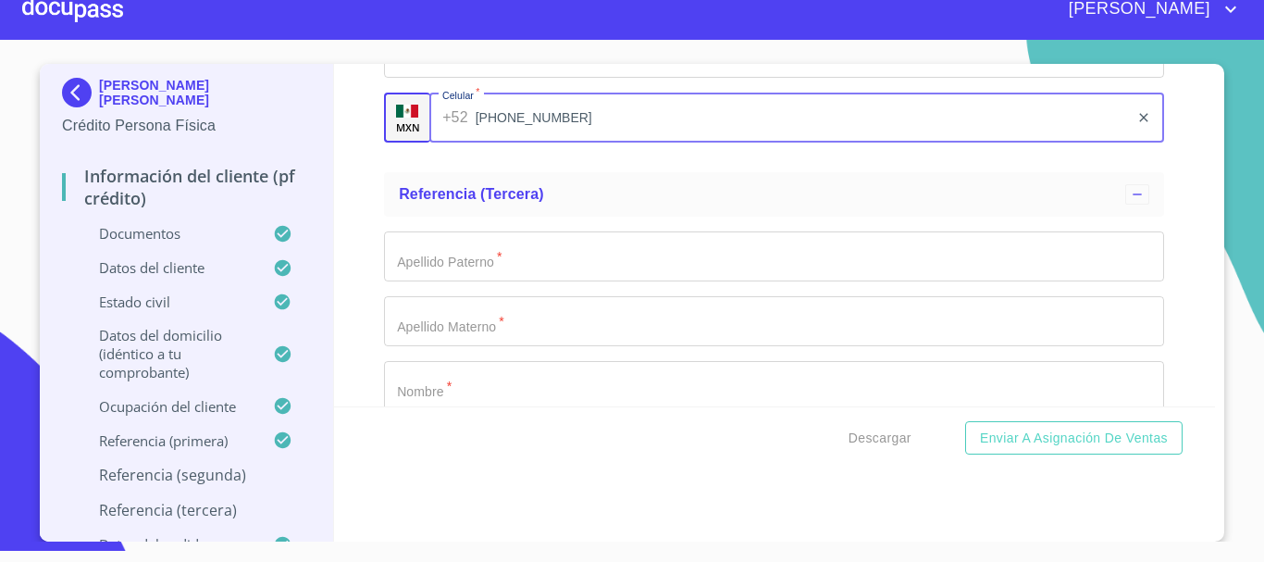
type input "[PHONE_NUMBER]"
click at [487, 281] on input "Documento de identificación.   *" at bounding box center [774, 256] width 780 height 50
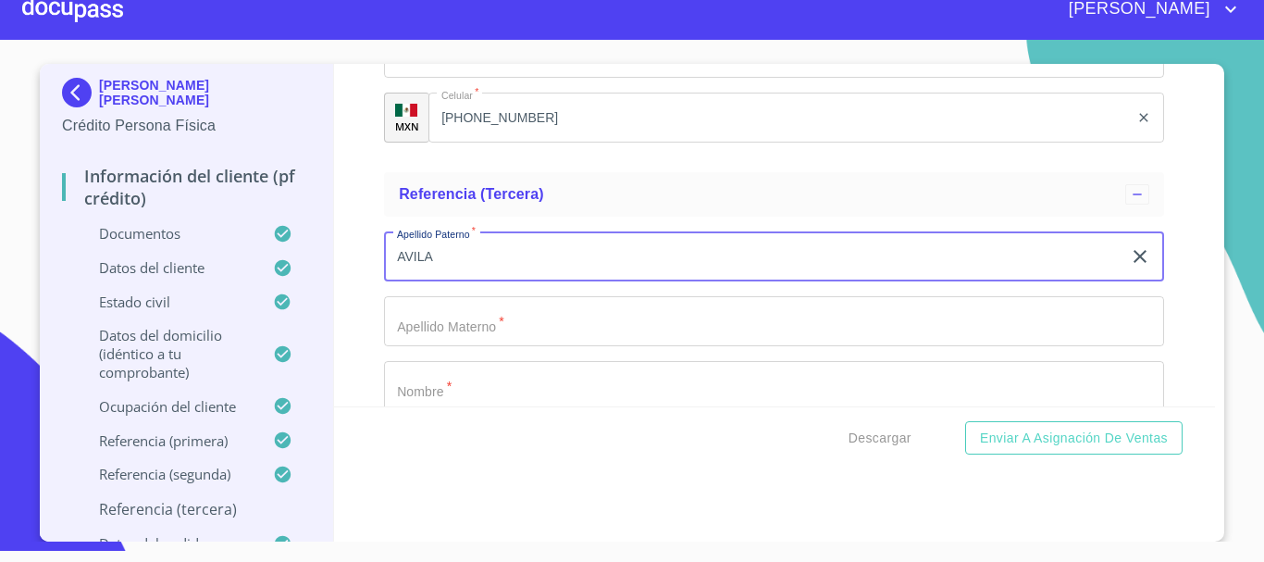
type input "AVILA"
click at [491, 346] on input "Documento de identificación.   *" at bounding box center [774, 321] width 780 height 50
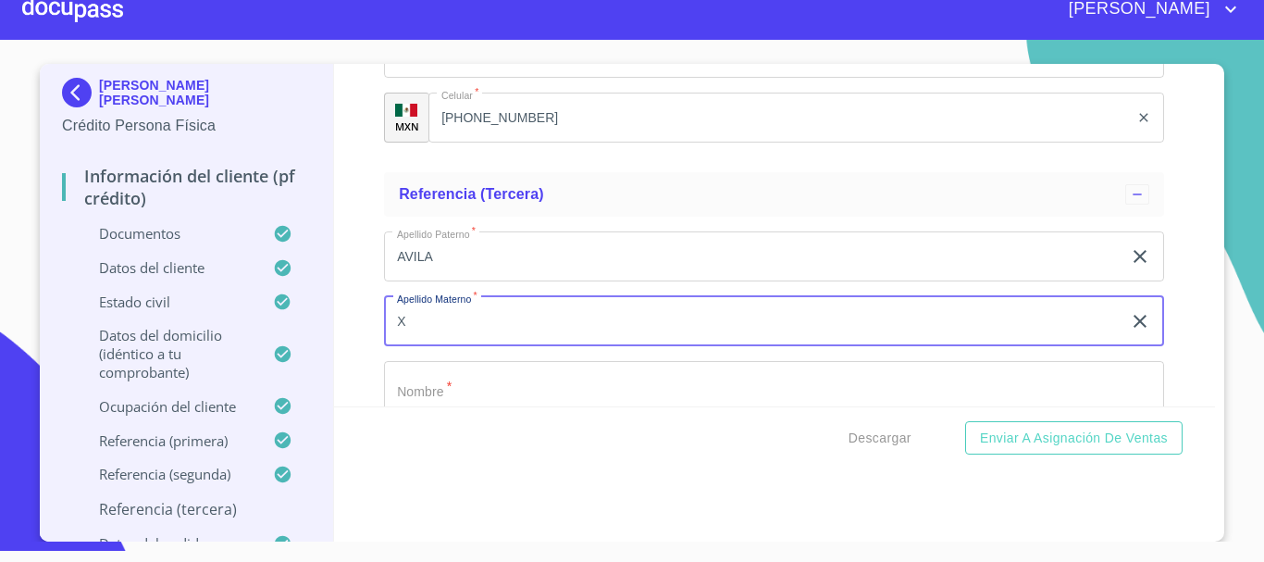
scroll to position [10009, 0]
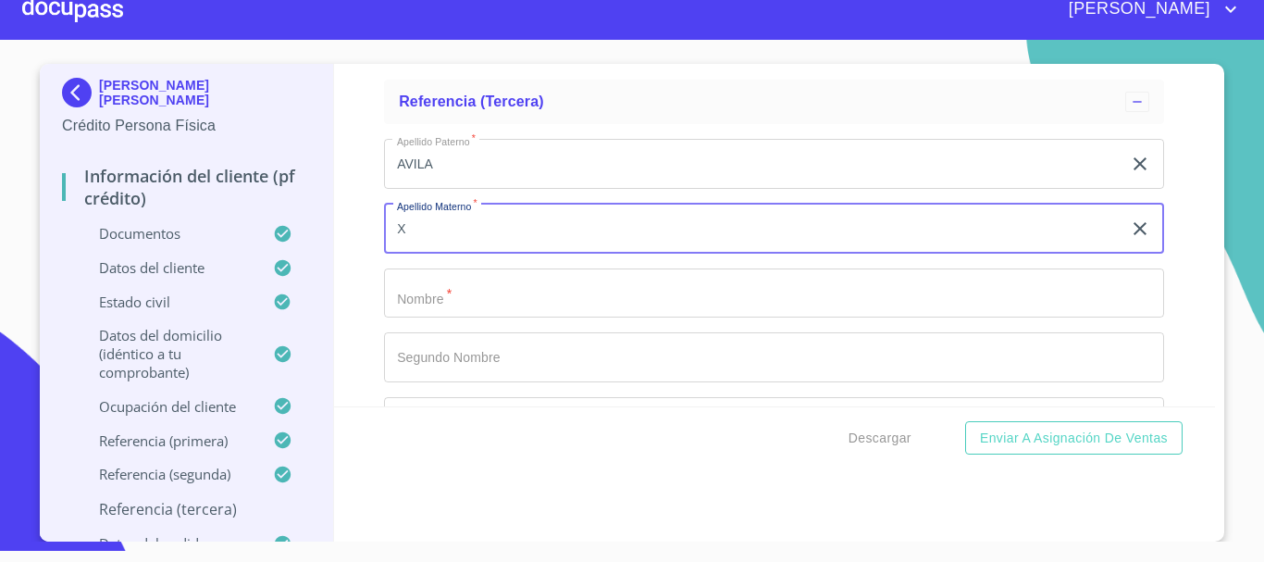
type input "X"
click at [491, 316] on input "Documento de identificación.   *" at bounding box center [774, 293] width 780 height 50
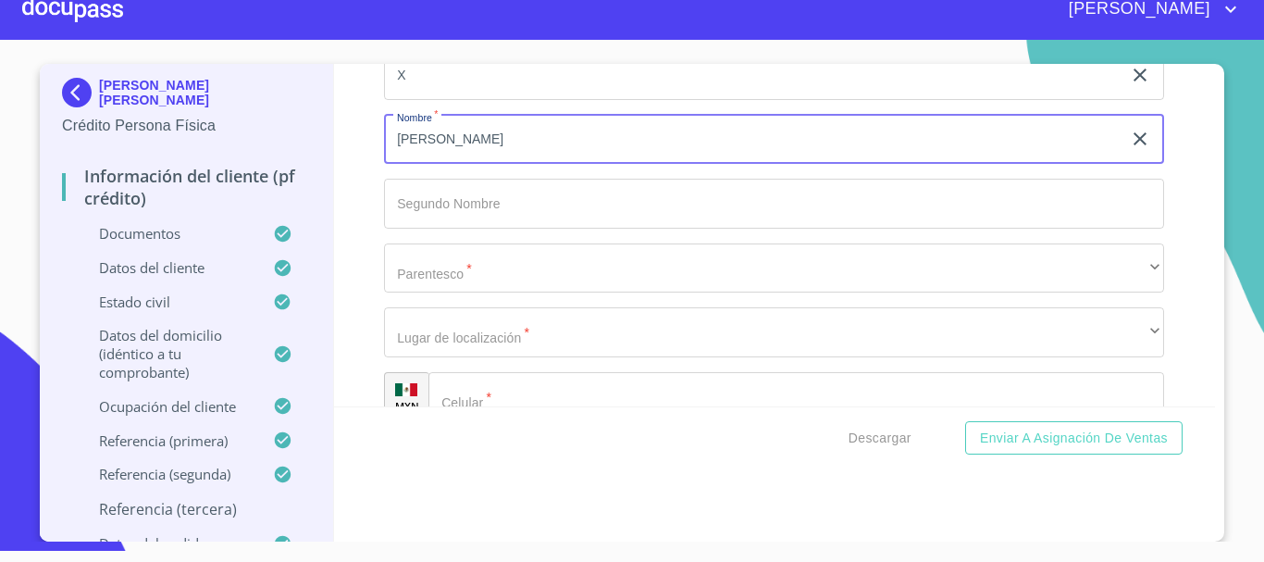
scroll to position [10194, 0]
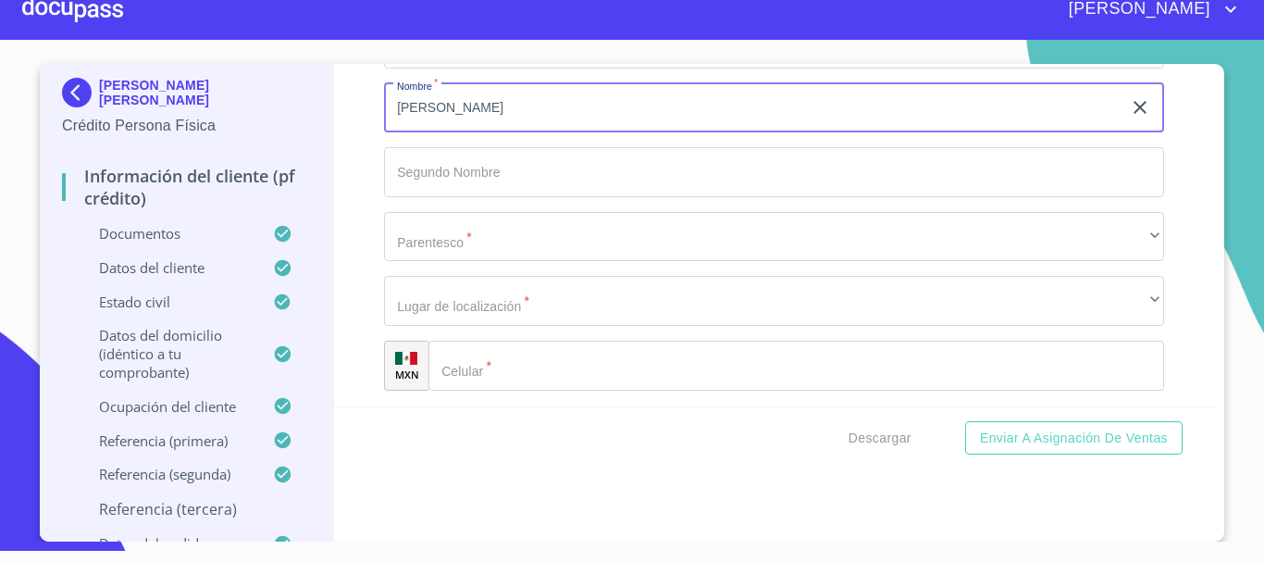
type input "[PERSON_NAME]"
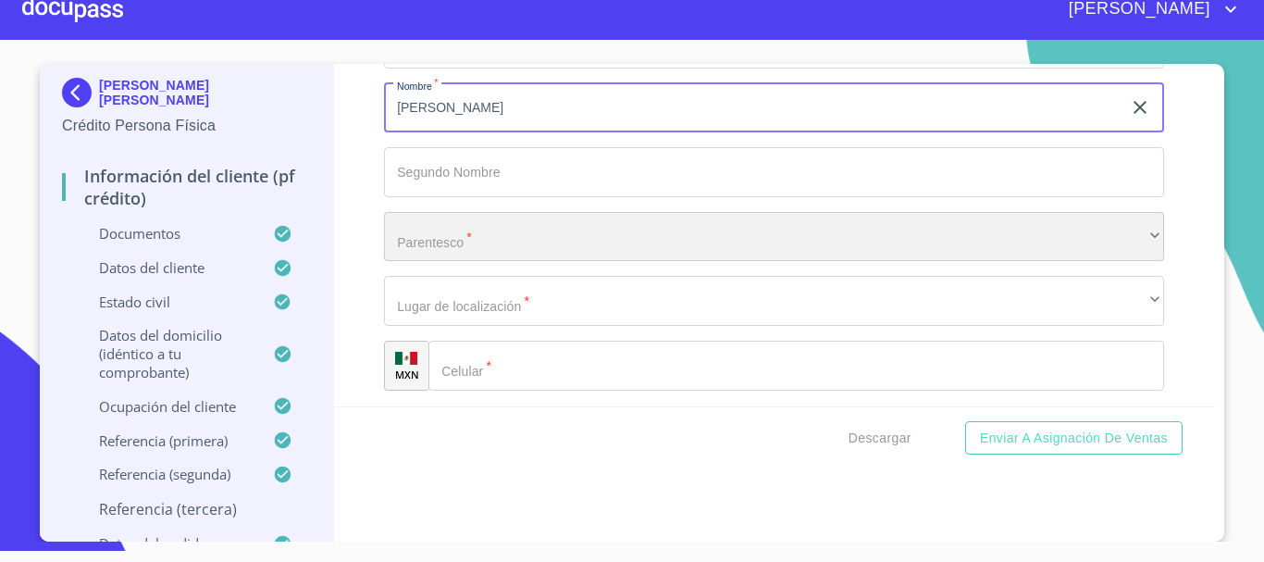
click at [489, 262] on div "​" at bounding box center [774, 237] width 780 height 50
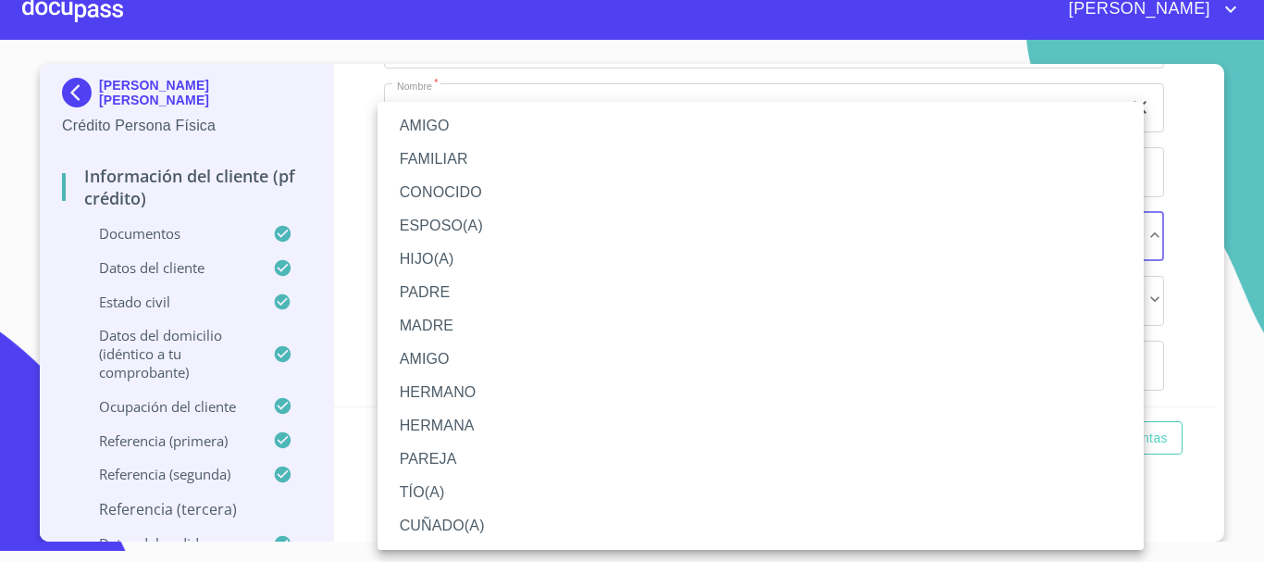
click at [469, 115] on li "AMIGO" at bounding box center [761, 125] width 766 height 33
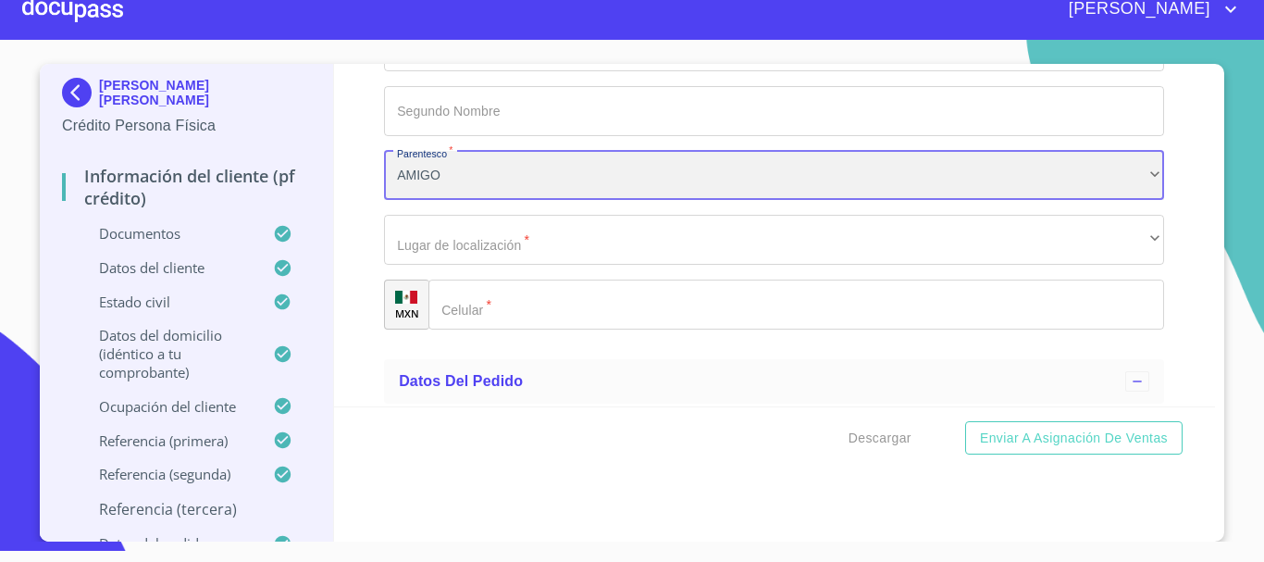
scroll to position [10287, 0]
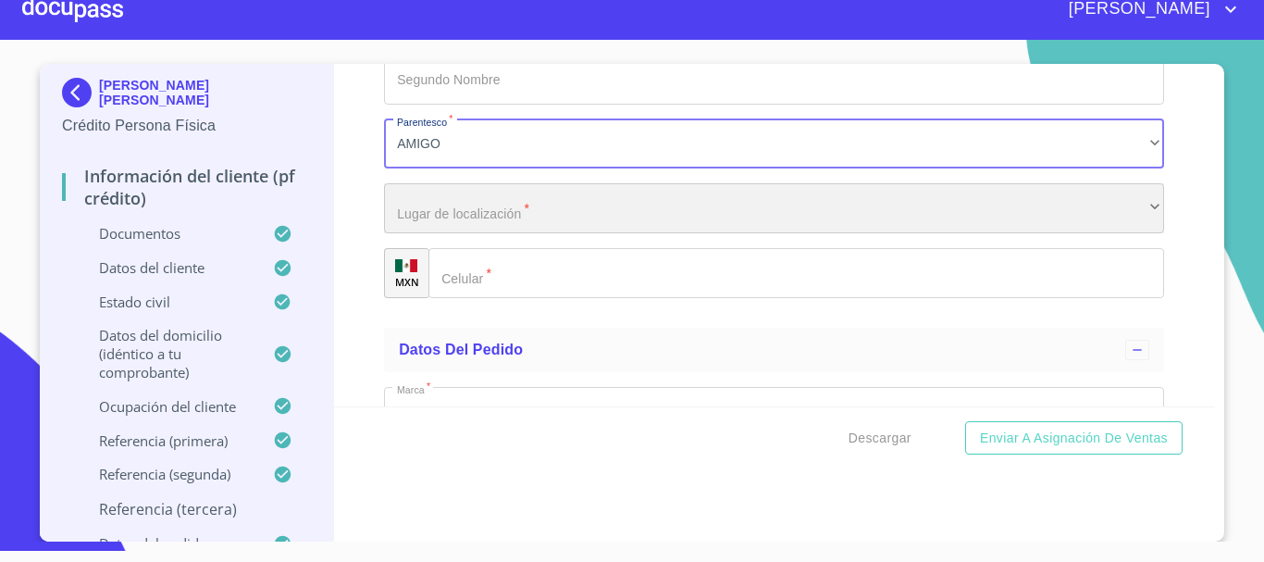
click at [492, 229] on div "​" at bounding box center [774, 208] width 780 height 50
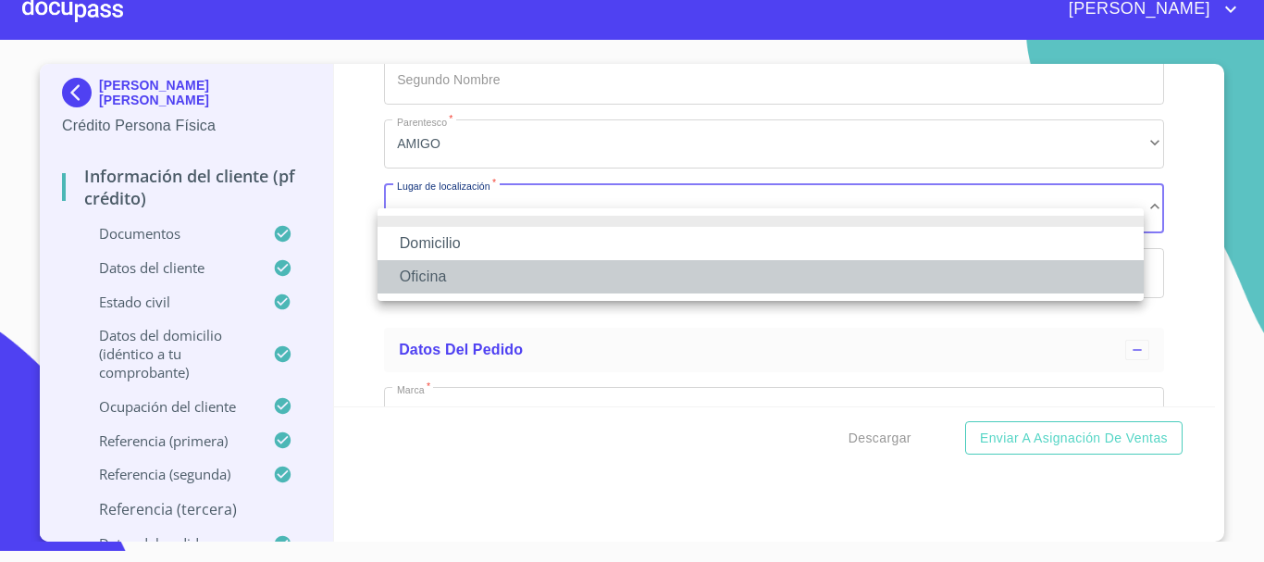
click at [466, 276] on li "Oficina" at bounding box center [761, 276] width 766 height 33
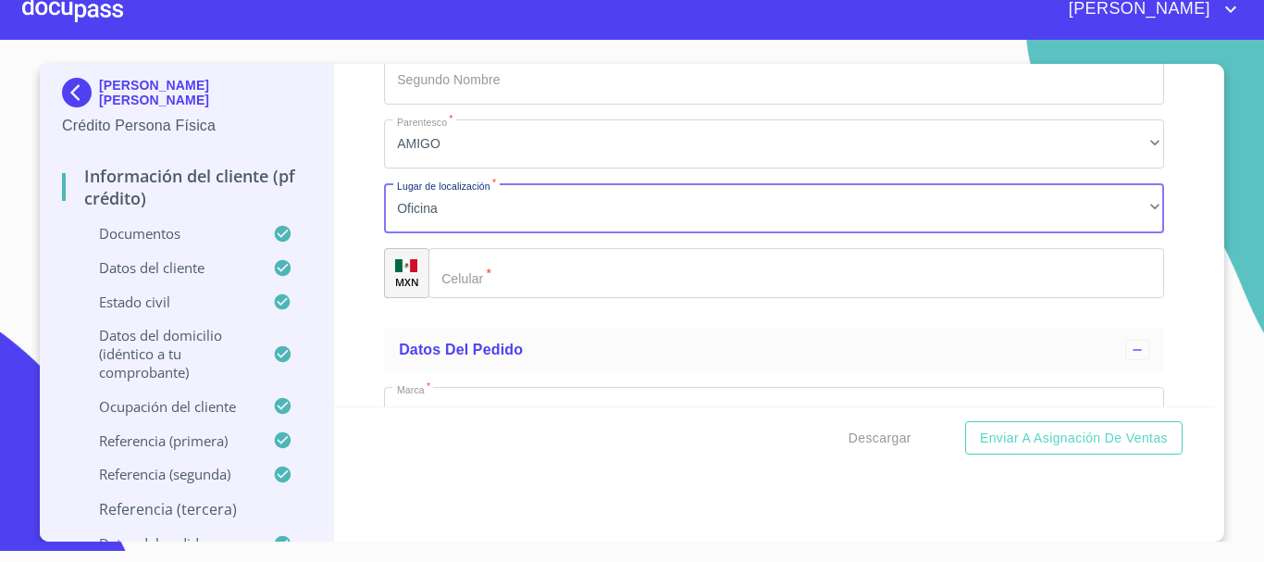
click at [494, 298] on input "Documento de identificación.   *" at bounding box center [797, 273] width 736 height 50
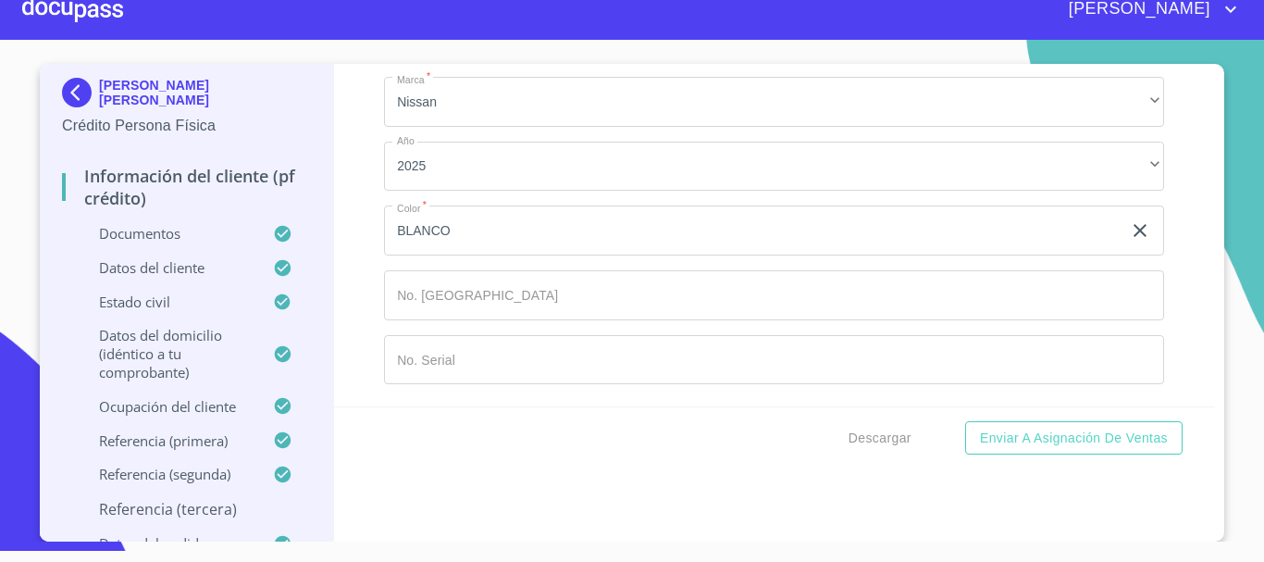
scroll to position [10619, 0]
type input "[PHONE_NUMBER]"
click at [1019, 436] on span "Enviar a Asignación de Ventas" at bounding box center [1074, 438] width 188 height 23
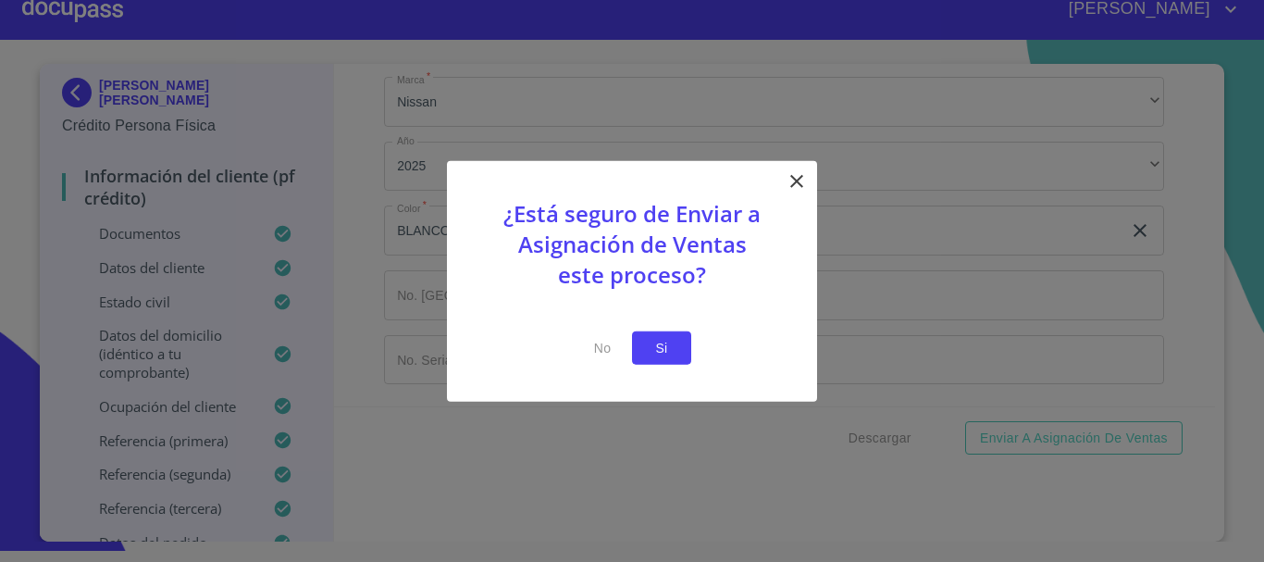
click at [667, 342] on span "Si" at bounding box center [662, 347] width 30 height 23
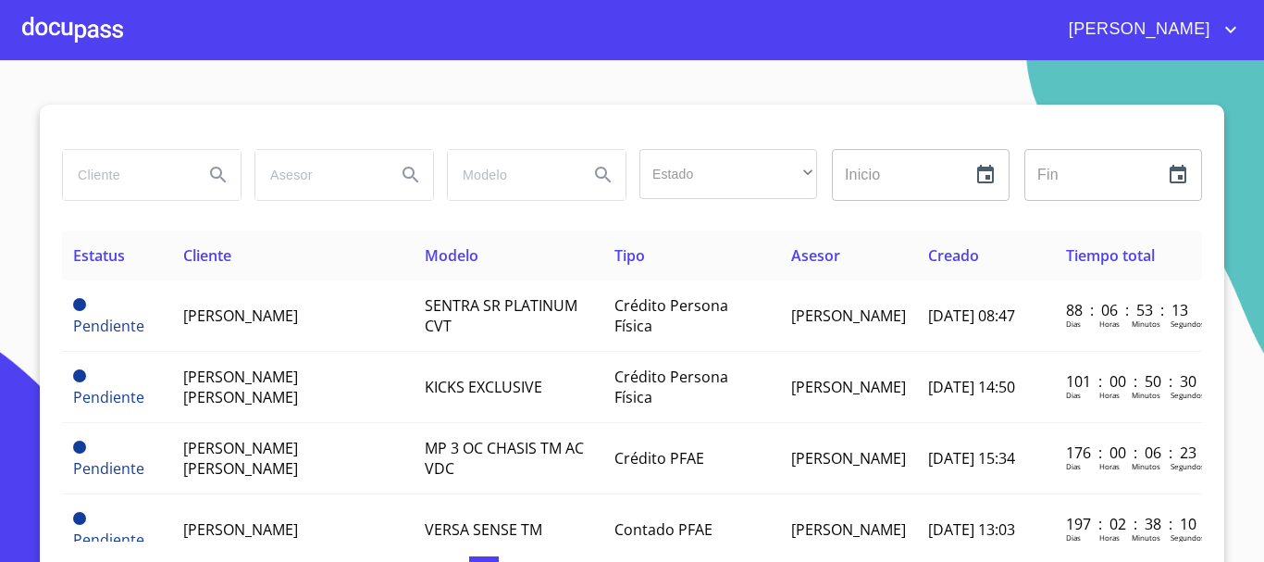
click at [158, 176] on input "search" at bounding box center [126, 175] width 126 height 50
type input "JACQU"
click at [210, 177] on icon "Search" at bounding box center [218, 175] width 16 height 16
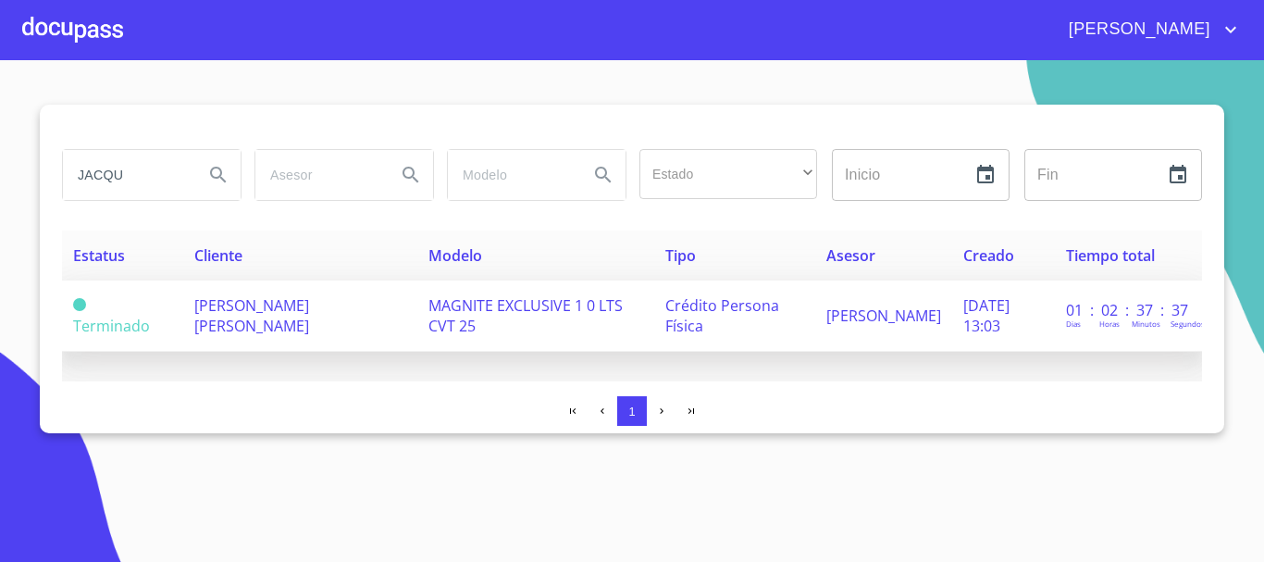
click at [497, 304] on span "MAGNITE EXCLUSIVE 1 0 LTS CVT 25" at bounding box center [526, 315] width 194 height 41
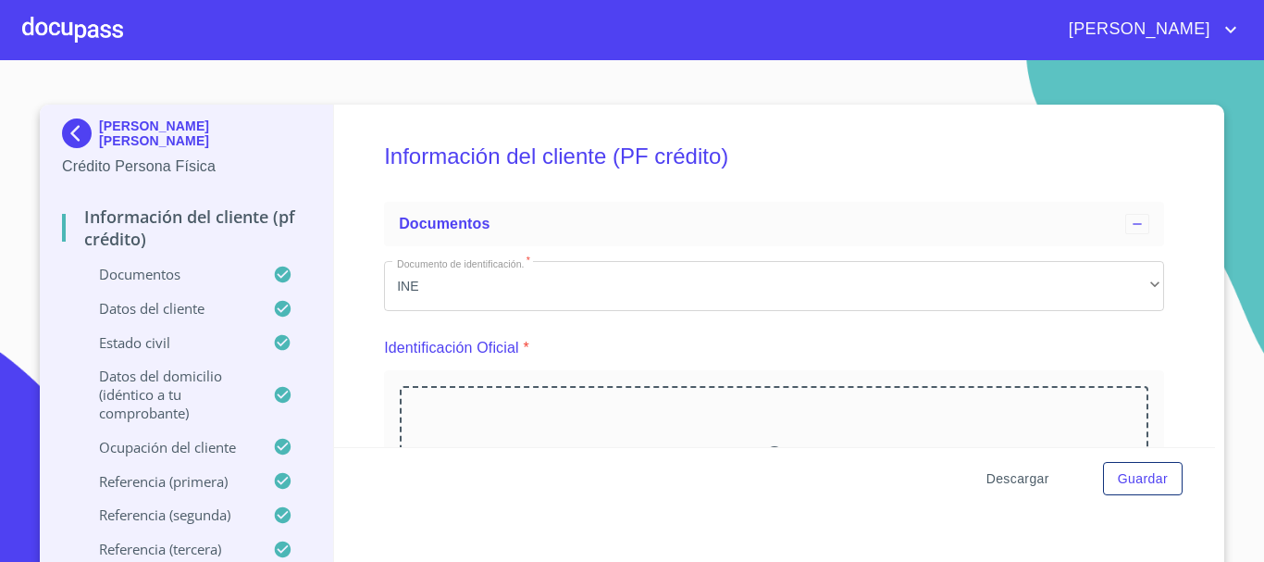
click at [1010, 475] on span "Descargar" at bounding box center [1018, 478] width 63 height 23
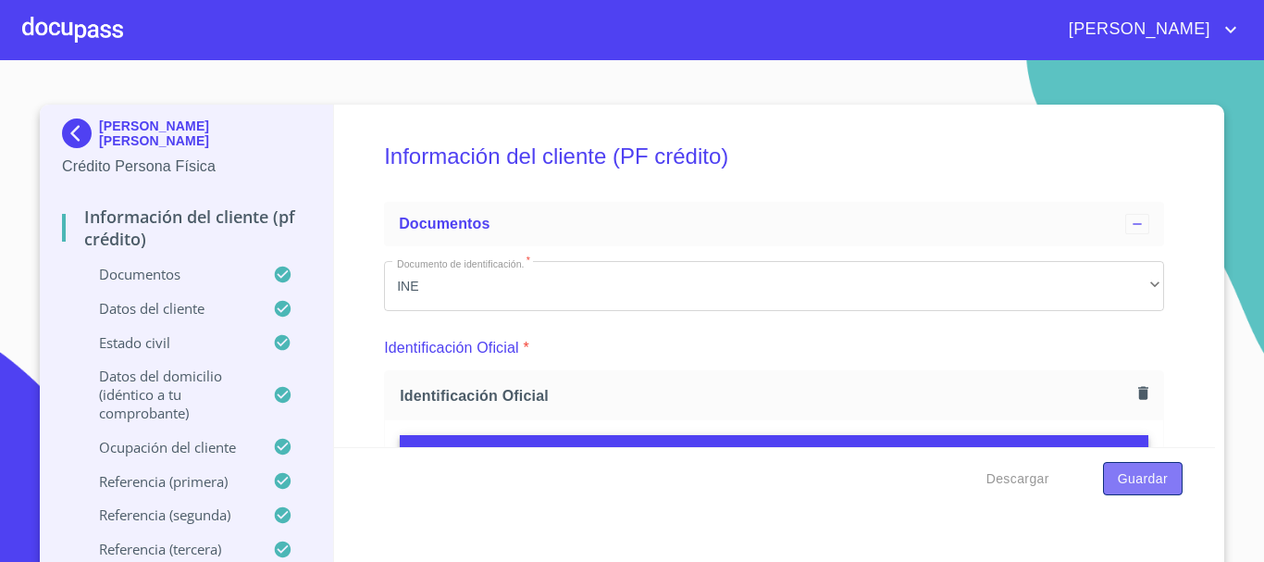
click at [1140, 468] on span "Guardar" at bounding box center [1143, 478] width 50 height 23
